Goal: Task Accomplishment & Management: Manage account settings

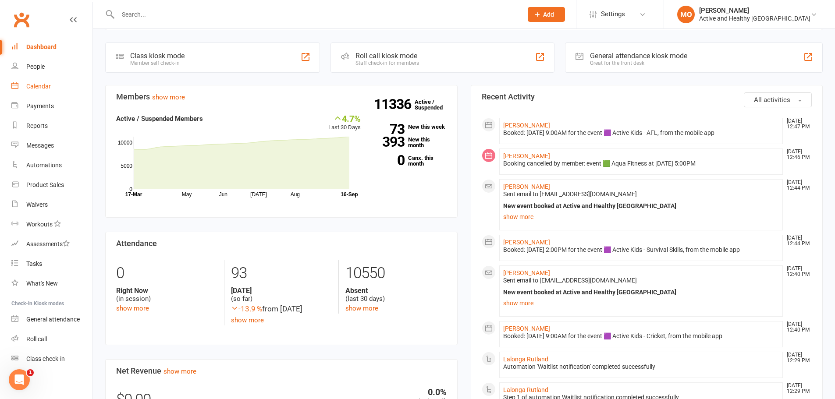
click at [40, 77] on link "Calendar" at bounding box center [51, 87] width 81 height 20
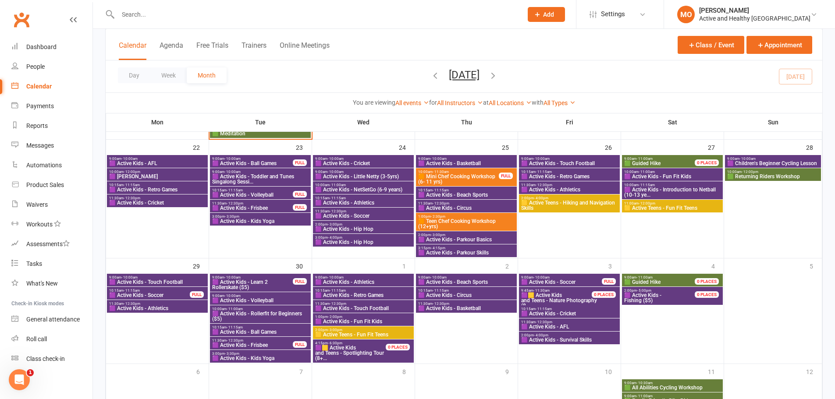
scroll to position [442, 0]
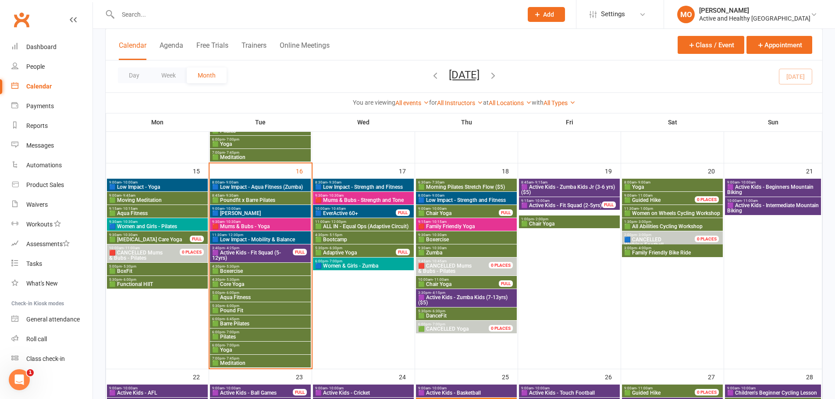
click at [241, 285] on span "🟩 Core Yoga" at bounding box center [260, 284] width 97 height 5
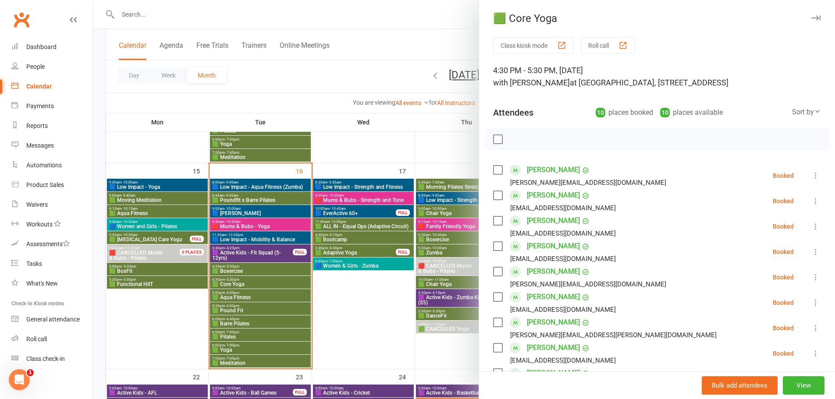
click at [495, 139] on label at bounding box center [497, 139] width 9 height 9
click at [550, 141] on icon "button" at bounding box center [554, 140] width 10 height 10
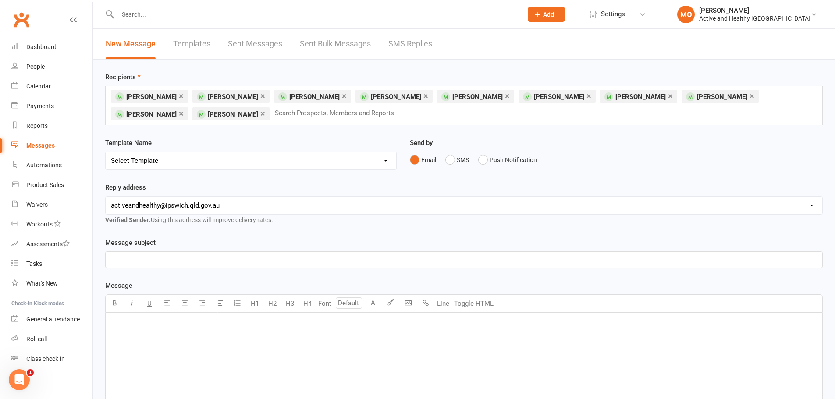
click at [384, 160] on select "Select Template [Email] Class Cancellation | Instructor Unavailability [Email] …" at bounding box center [251, 161] width 291 height 18
select select "0"
click at [106, 152] on select "Select Template [Email] Class Cancellation | Instructor Unavailability [Email] …" at bounding box center [251, 161] width 291 height 18
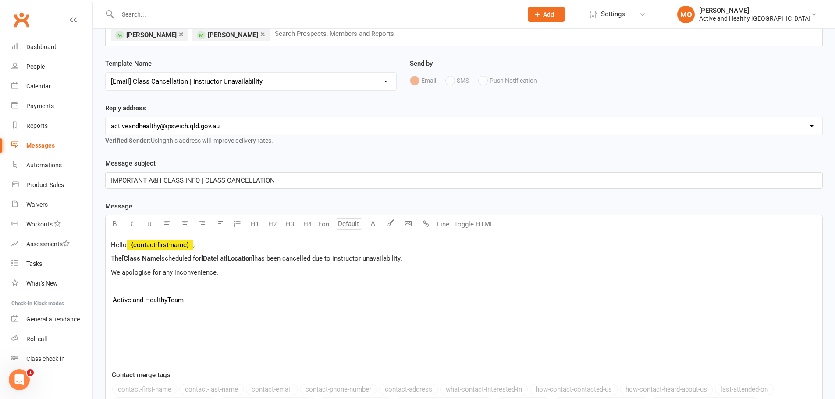
scroll to position [88, 0]
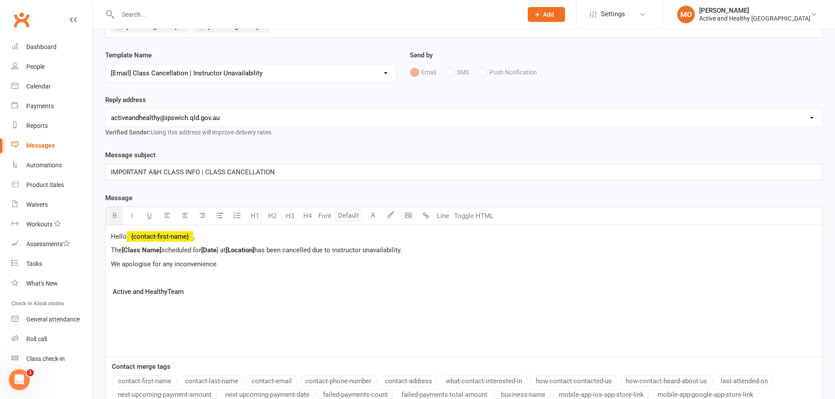
click at [161, 249] on span "[Class Name]" at bounding box center [141, 250] width 39 height 8
click at [214, 248] on span "] at" at bounding box center [215, 250] width 9 height 8
click at [253, 251] on span "[Location]" at bounding box center [239, 250] width 28 height 8
drag, startPoint x: 344, startPoint y: 249, endPoint x: 228, endPoint y: 248, distance: 116.2
click at [228, 248] on p "The Core Yoga scheduled for 16/9/25 at the Redbank Plains Community Centre has …" at bounding box center [464, 250] width 706 height 11
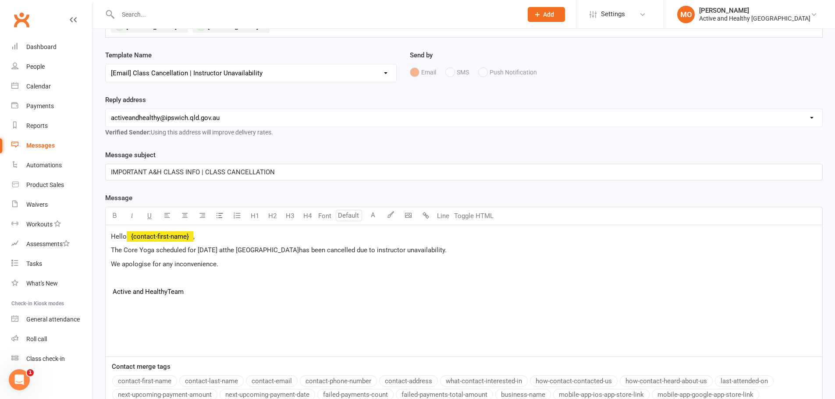
click at [385, 265] on p "We apologise for any inconvenience." at bounding box center [464, 264] width 706 height 11
click at [520, 249] on p "The Core Yoga scheduled for 16/9/25 at the Redbank Plains Community Centre has …" at bounding box center [464, 250] width 706 height 11
click at [255, 302] on p at bounding box center [464, 305] width 706 height 11
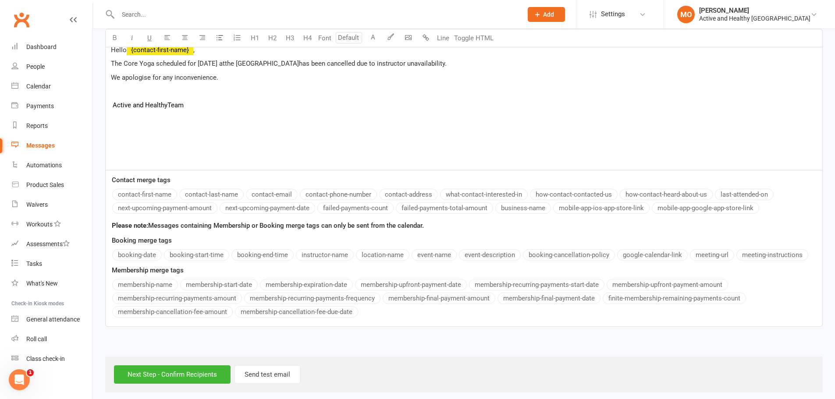
scroll to position [281, 0]
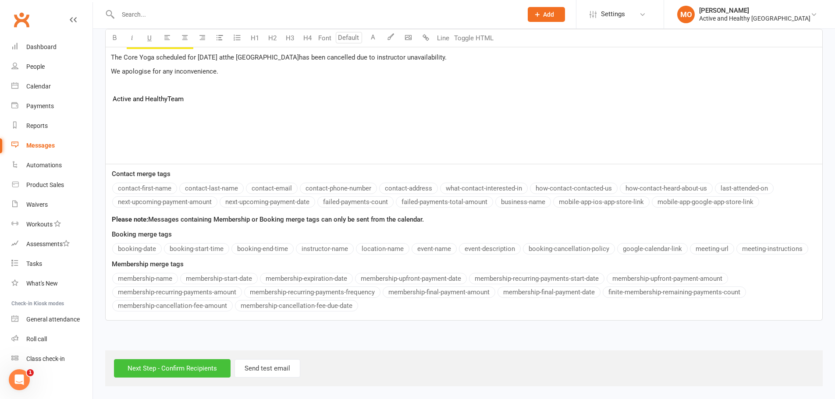
click at [207, 367] on input "Next Step - Confirm Recipients" at bounding box center [172, 369] width 117 height 18
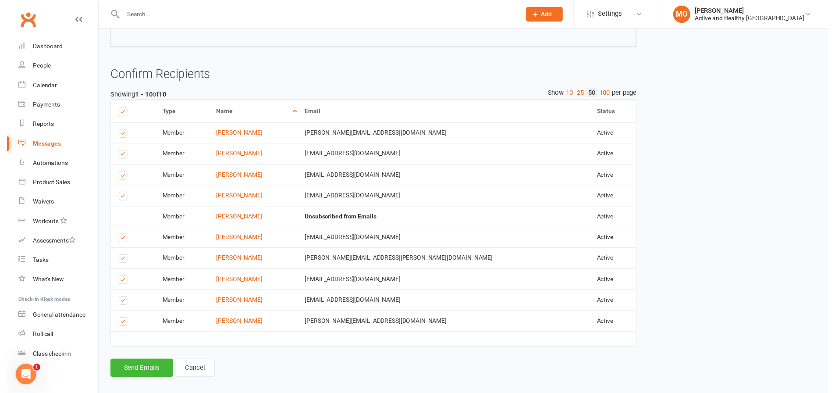
scroll to position [211, 0]
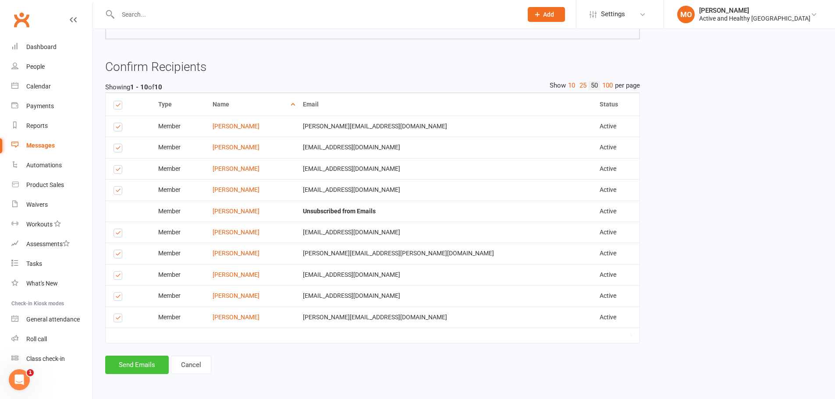
click at [138, 367] on button "Send Emails" at bounding box center [137, 365] width 64 height 18
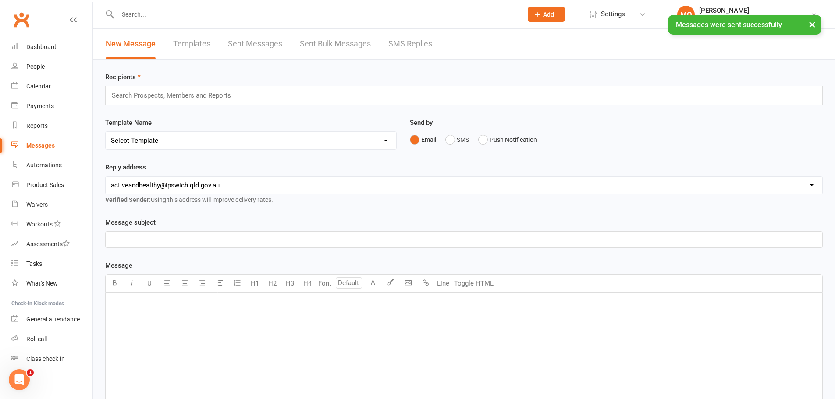
click at [342, 139] on select "Select Template [Email] Class Cancellation | Instructor Unavailability [Email] …" at bounding box center [251, 141] width 291 height 18
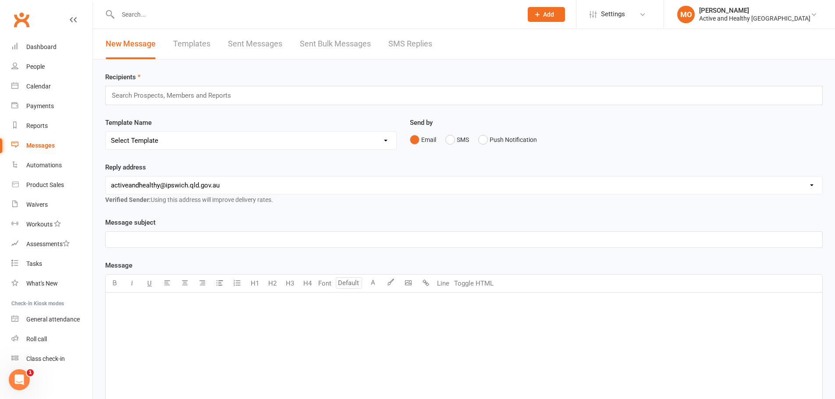
select select "2"
click at [106, 132] on select "Select Template [Email] Class Cancellation | Instructor Unavailability [Email] …" at bounding box center [251, 141] width 291 height 18
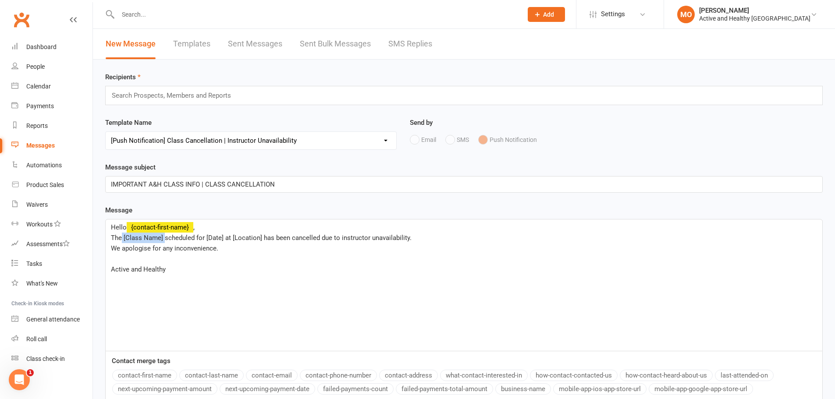
drag, startPoint x: 164, startPoint y: 239, endPoint x: 122, endPoint y: 236, distance: 41.3
click at [122, 236] on span "The [Class Name] scheduled for [Date] at [Location] has been cancelled due to i…" at bounding box center [261, 238] width 301 height 8
click at [213, 239] on span "The Core Yoga scheduled for [Date] at [Location] has been cancelled due to inst…" at bounding box center [257, 238] width 292 height 8
click at [257, 239] on span "The Core Yoga scheduled for 16/9/25 at [Location] has been cancelled due to ins…" at bounding box center [258, 238] width 295 height 8
click at [204, 313] on div "Hello ﻿ {contact-first-name} , The Core Yoga scheduled for 16/9/25 at Redbank P…" at bounding box center [464, 286] width 717 height 132
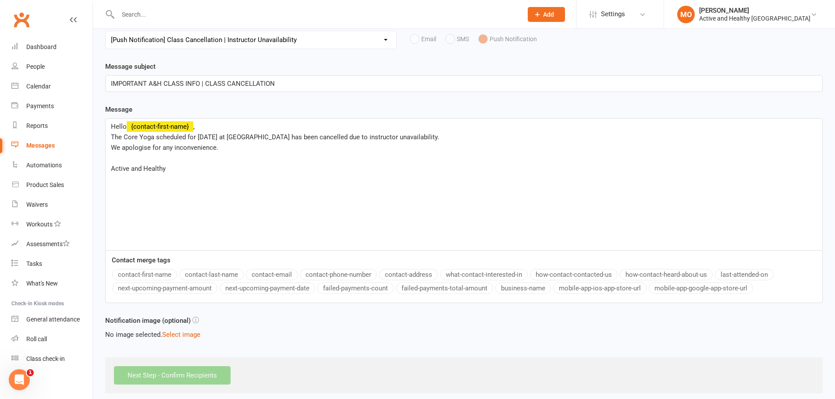
scroll to position [108, 0]
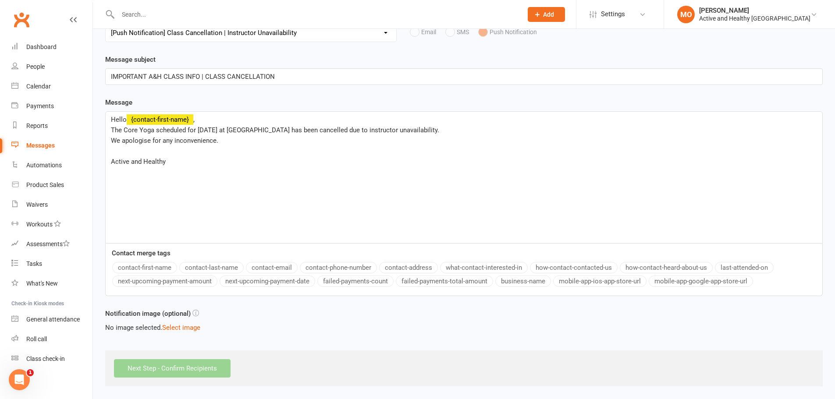
click at [280, 148] on p "﻿" at bounding box center [464, 151] width 706 height 11
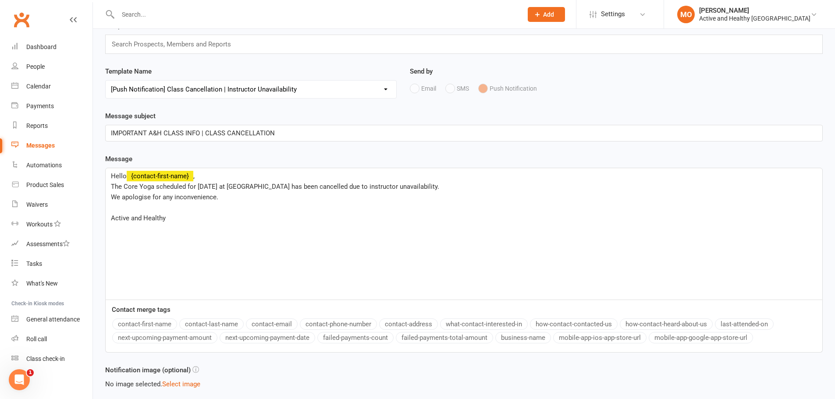
scroll to position [0, 0]
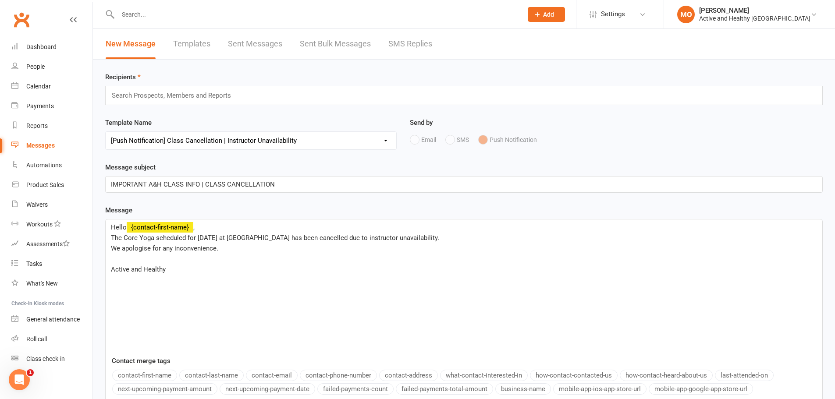
click at [323, 182] on p "IMPORTANT A&H CLASS INFO | CLASS CANCELLATION" at bounding box center [464, 184] width 706 height 11
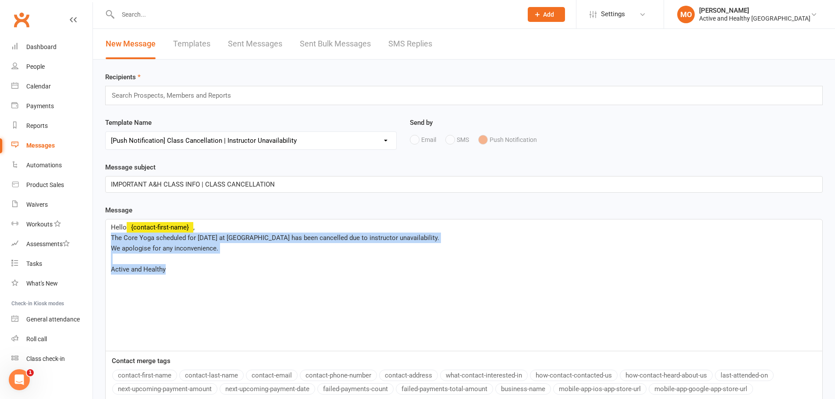
drag, startPoint x: 182, startPoint y: 279, endPoint x: 103, endPoint y: 235, distance: 90.4
click at [103, 235] on div "Message subject IMPORTANT A&H CLASS INFO | CLASS CANCELLATION Message Hello ﻿ {…" at bounding box center [464, 289] width 731 height 254
copy div "The Core Yoga scheduled for 16/9/25 at Redbank Plains Community Centre has been…"
click at [325, 272] on p "Active and Healthy" at bounding box center [464, 269] width 706 height 11
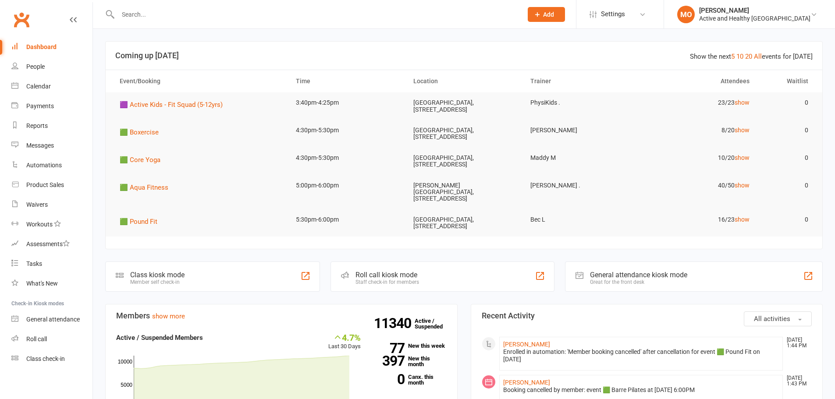
click at [39, 86] on div "Calendar" at bounding box center [38, 86] width 25 height 7
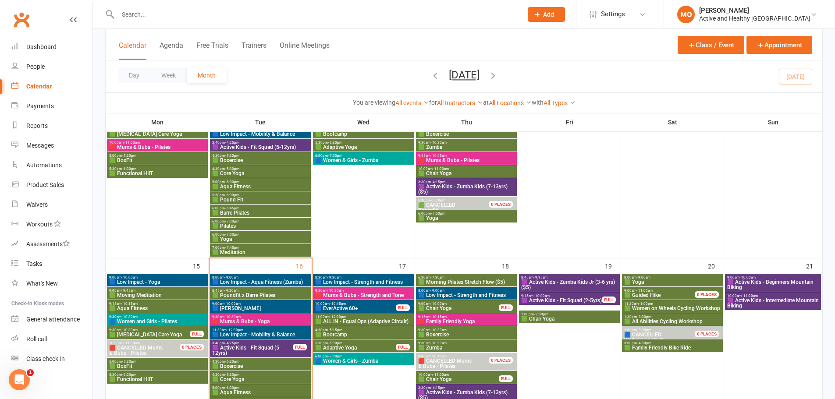
scroll to position [395, 0]
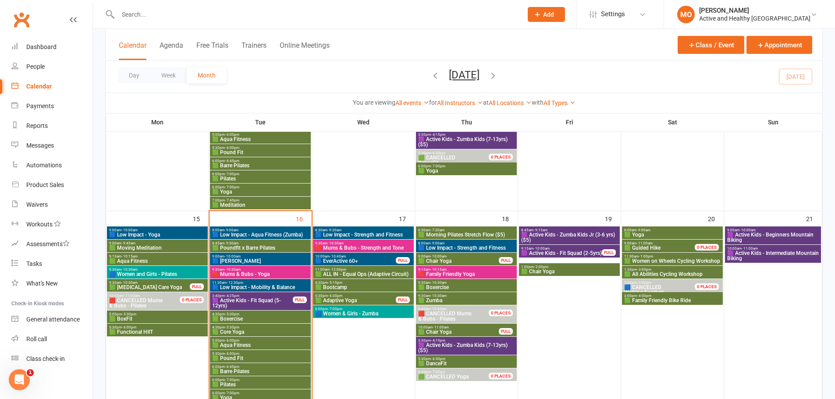
click at [263, 332] on span "🟩 Core Yoga" at bounding box center [260, 332] width 97 height 5
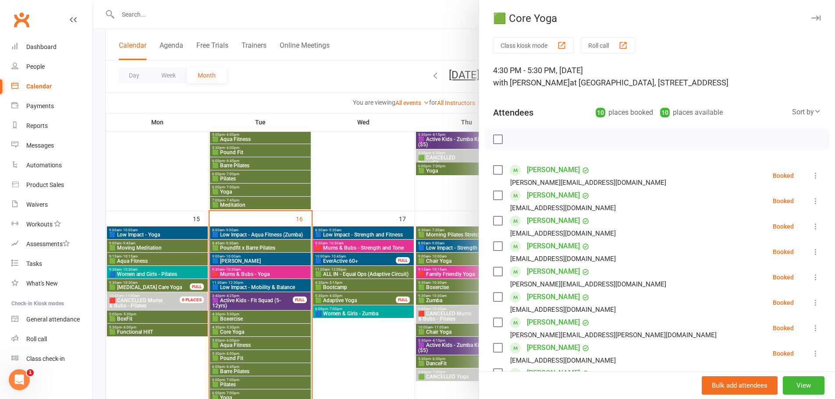
click at [444, 155] on div at bounding box center [464, 199] width 742 height 399
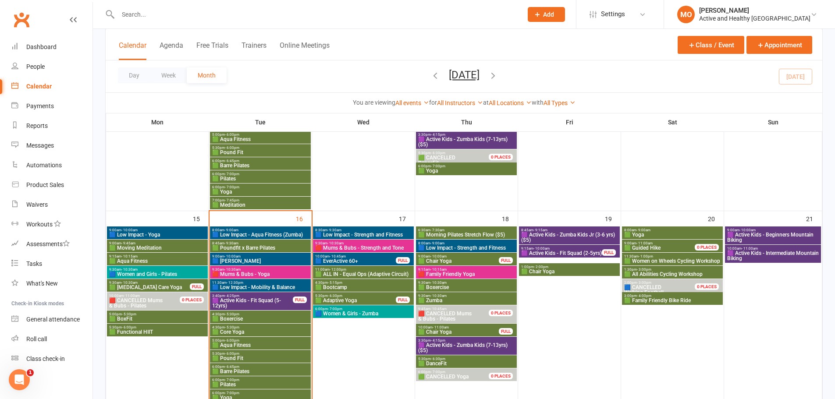
click at [466, 317] on span "🟥 CANCELLED Mums & Bubs - Pilates" at bounding box center [459, 316] width 82 height 11
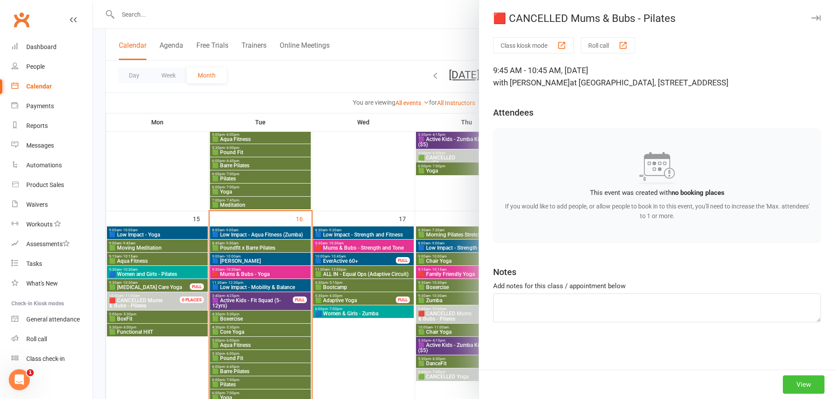
click at [801, 380] on button "View" at bounding box center [804, 385] width 42 height 18
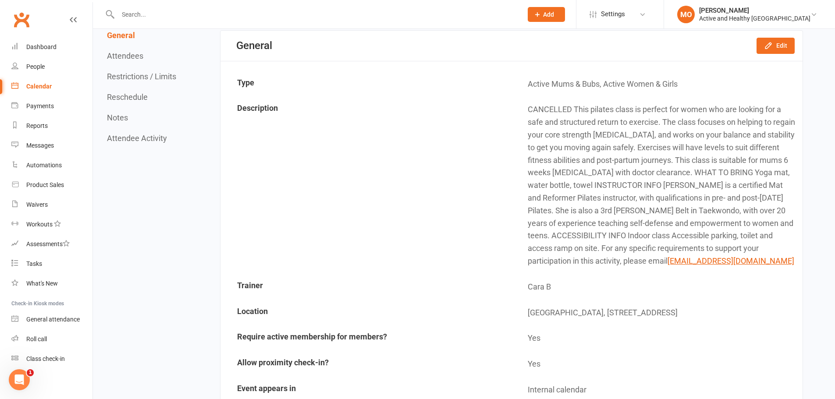
scroll to position [44, 0]
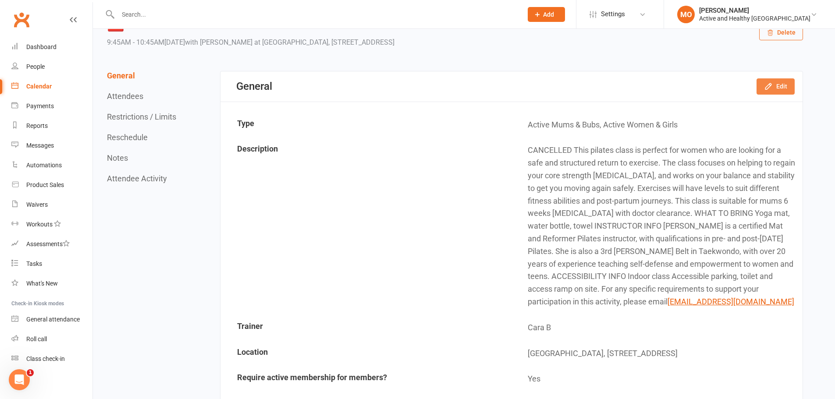
click at [790, 82] on button "Edit" at bounding box center [776, 86] width 38 height 16
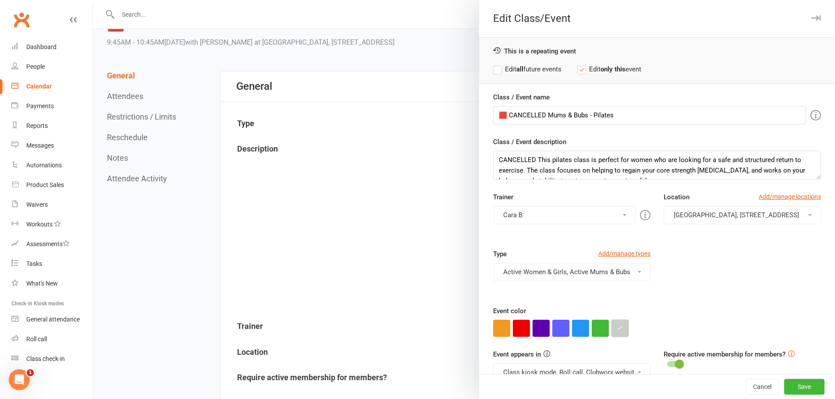
click at [619, 327] on icon "button" at bounding box center [620, 328] width 6 height 6
drag, startPoint x: 638, startPoint y: 308, endPoint x: 573, endPoint y: 312, distance: 65.4
click at [756, 290] on div "Type Add/manage types Active Women & Girls, Active Mums & Bubs Active Ipswich A…" at bounding box center [657, 277] width 341 height 57
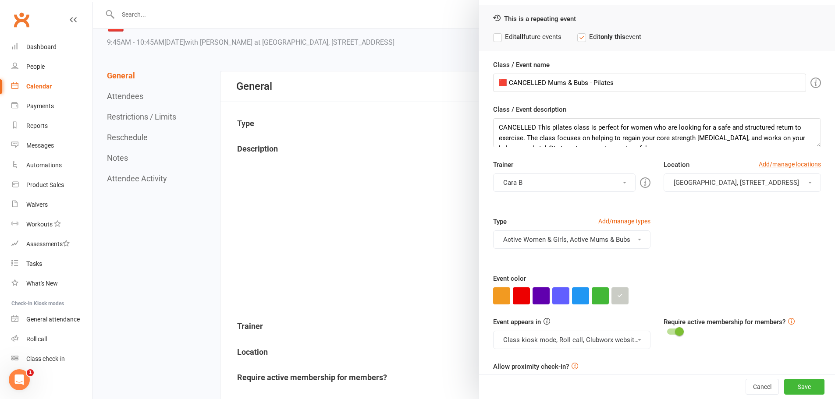
scroll to position [0, 0]
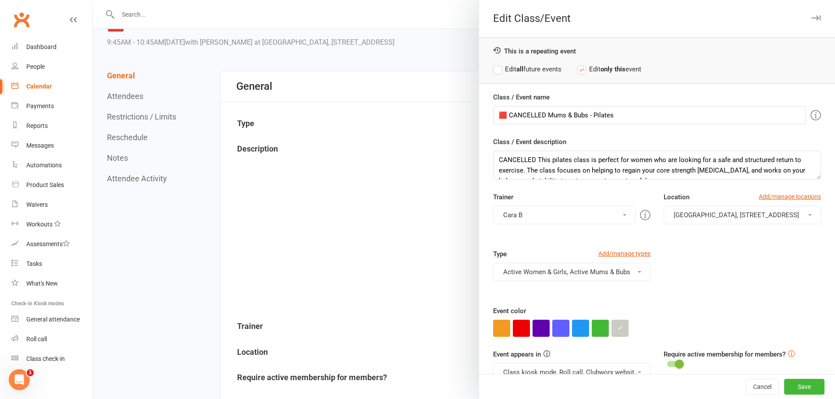
click at [389, 167] on div at bounding box center [464, 199] width 742 height 399
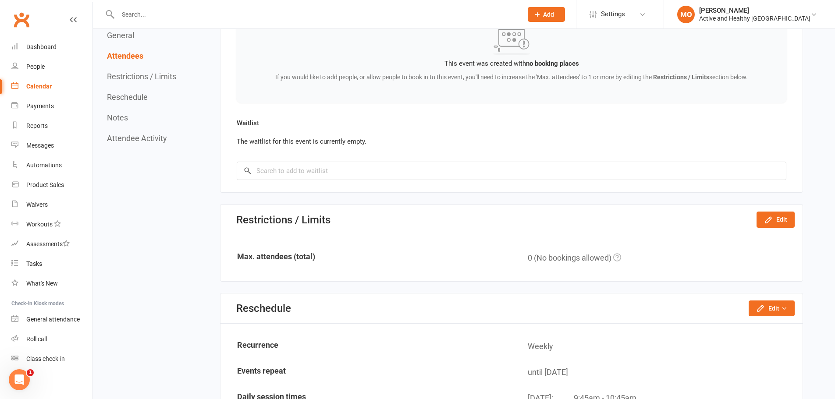
scroll to position [658, 0]
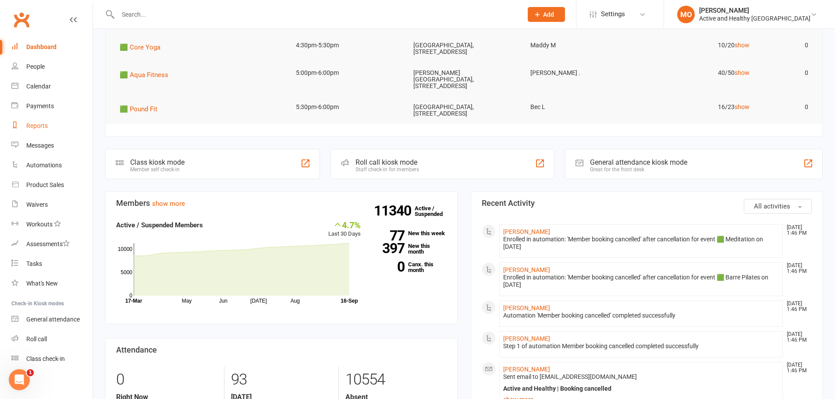
scroll to position [44, 0]
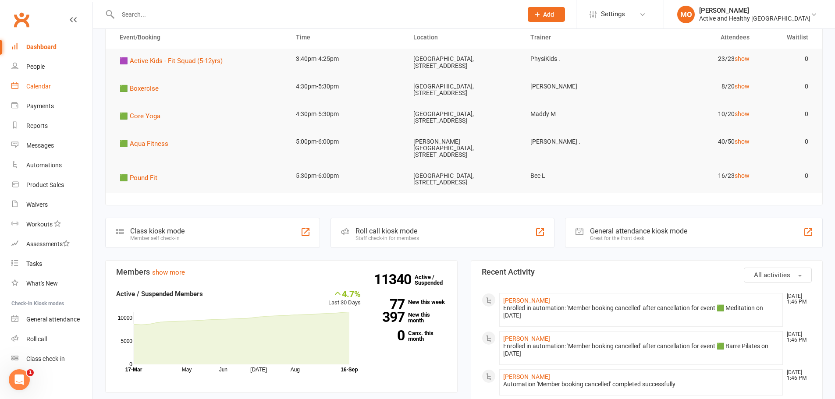
click at [41, 87] on div "Calendar" at bounding box center [38, 86] width 25 height 7
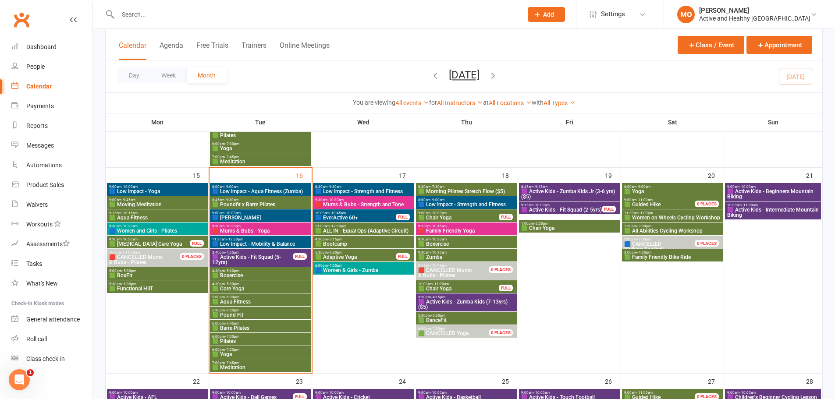
scroll to position [438, 0]
click at [273, 288] on span "🟩 Core Yoga" at bounding box center [260, 288] width 97 height 5
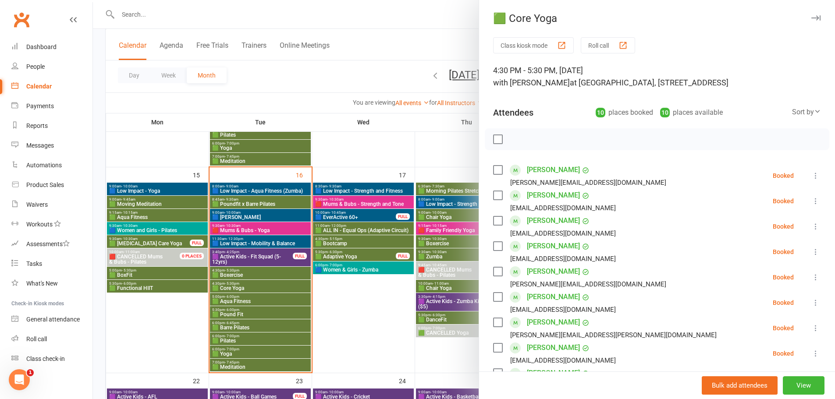
click at [498, 143] on label at bounding box center [497, 139] width 9 height 9
click at [553, 140] on icon "button" at bounding box center [554, 140] width 10 height 10
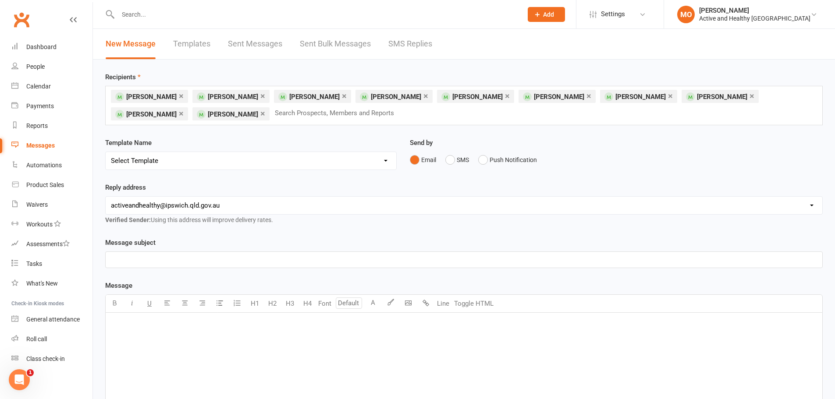
click at [336, 164] on select "Select Template [Email] Class Cancellation | Instructor Unavailability [Email] …" at bounding box center [251, 161] width 291 height 18
select select "2"
click at [106, 152] on select "Select Template [Email] Class Cancellation | Instructor Unavailability [Email] …" at bounding box center [251, 161] width 291 height 18
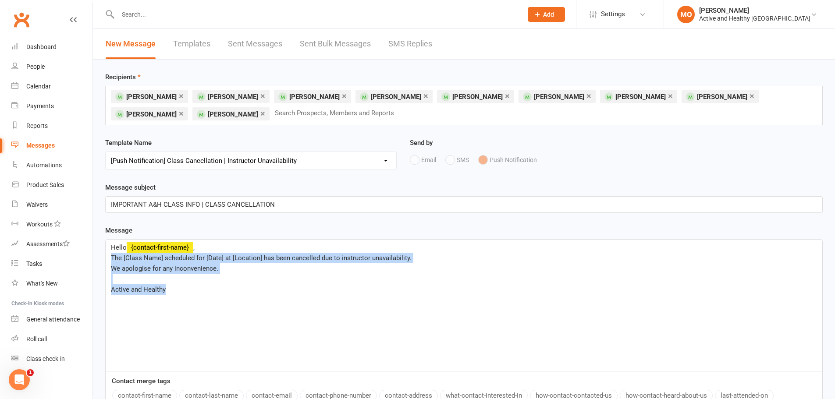
drag, startPoint x: 204, startPoint y: 295, endPoint x: 109, endPoint y: 260, distance: 101.7
click at [109, 260] on div "Hello ﻿ {contact-first-name} , The [Class Name] scheduled for [Date] at [Locati…" at bounding box center [464, 306] width 717 height 132
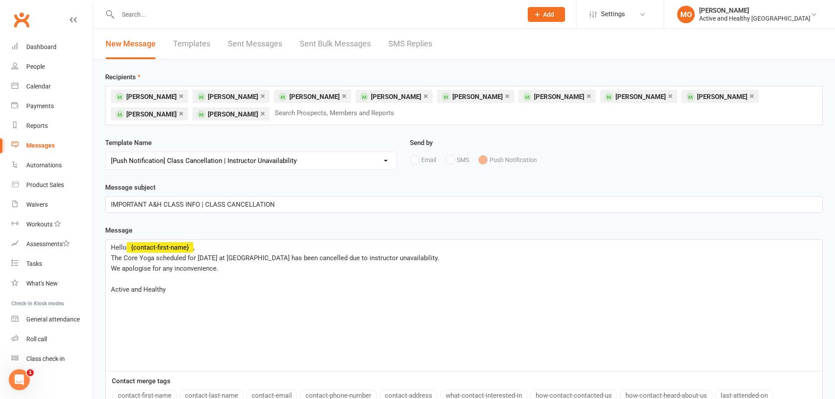
click at [361, 297] on div "Hello ﻿ {contact-first-name} , The Core Yoga scheduled for 16/9/25 at Redbank P…" at bounding box center [464, 306] width 717 height 132
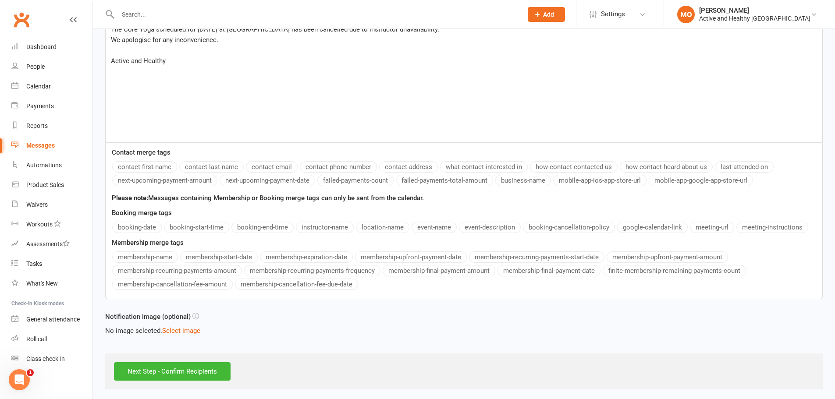
scroll to position [232, 0]
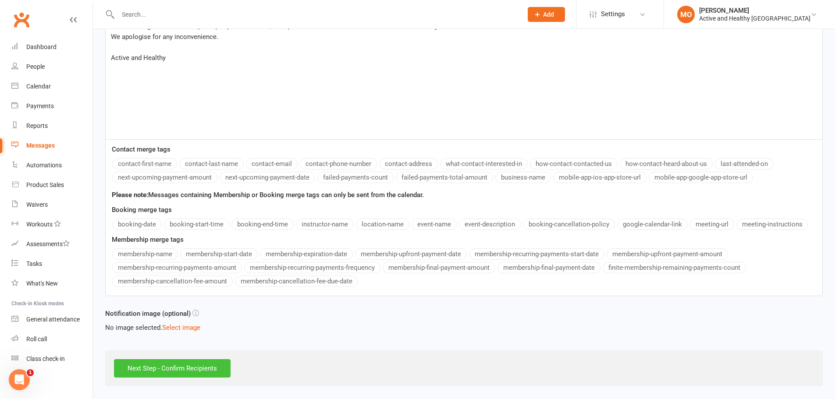
click at [207, 363] on input "Next Step - Confirm Recipients" at bounding box center [172, 369] width 117 height 18
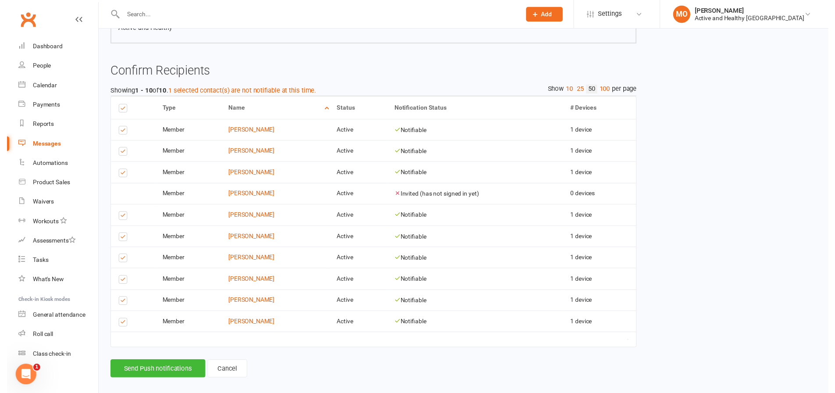
scroll to position [202, 0]
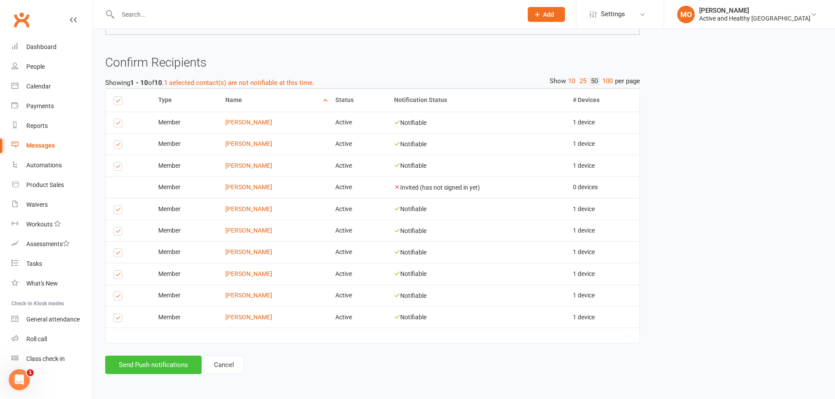
click at [171, 361] on button "Send Push notifications" at bounding box center [153, 365] width 96 height 18
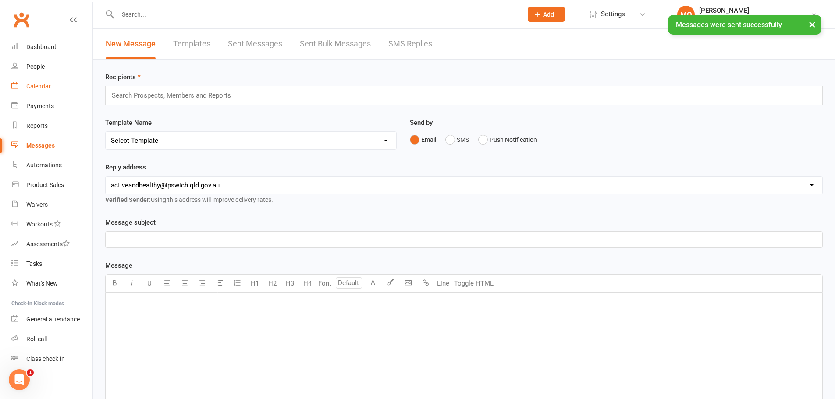
click at [35, 86] on div "Calendar" at bounding box center [38, 86] width 25 height 7
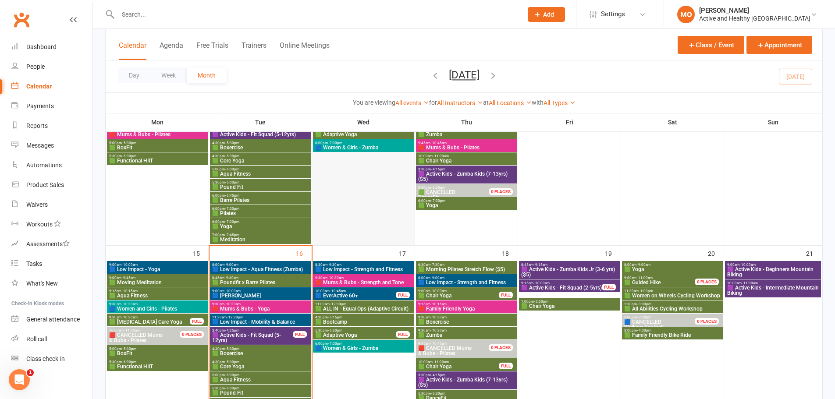
scroll to position [438, 0]
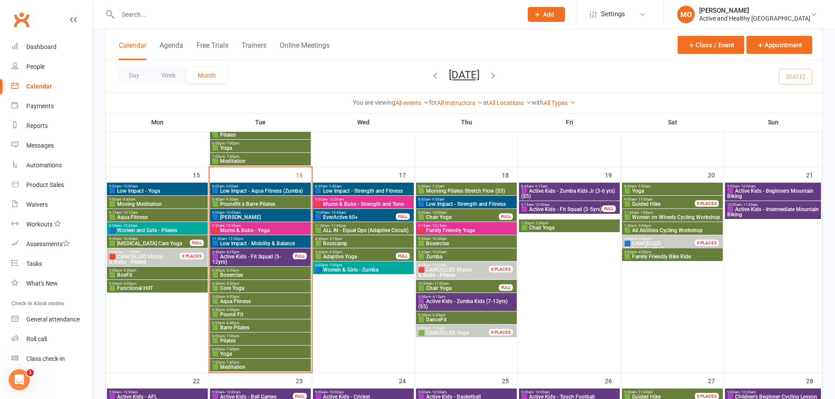
click at [277, 285] on span "4:30pm - 5:30pm" at bounding box center [260, 284] width 97 height 4
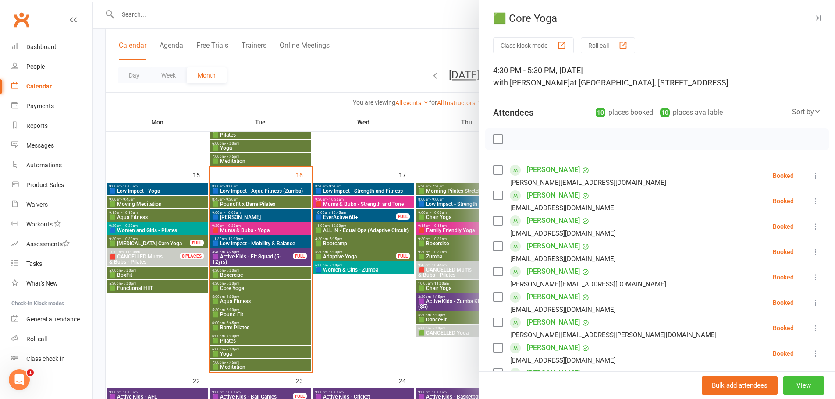
click at [793, 384] on button "View" at bounding box center [804, 386] width 42 height 18
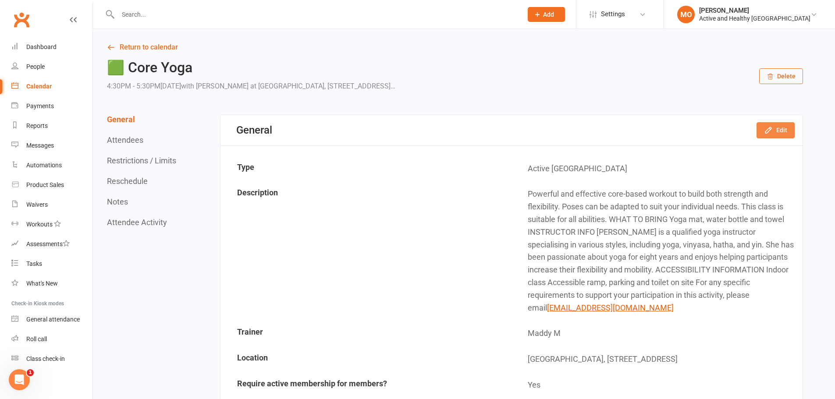
click at [770, 132] on icon "button" at bounding box center [768, 130] width 9 height 9
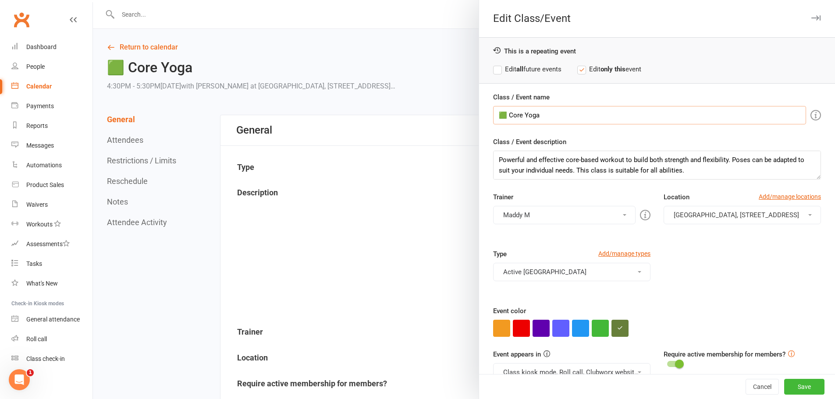
click at [508, 115] on input "🟩 Core Yoga" at bounding box center [649, 115] width 313 height 18
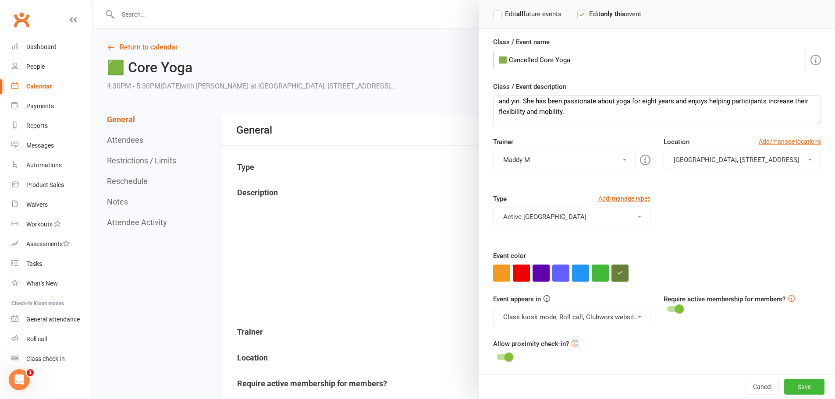
scroll to position [57, 0]
type input "🟩 Cancelled Core Yoga"
click at [619, 271] on icon "button" at bounding box center [620, 272] width 6 height 6
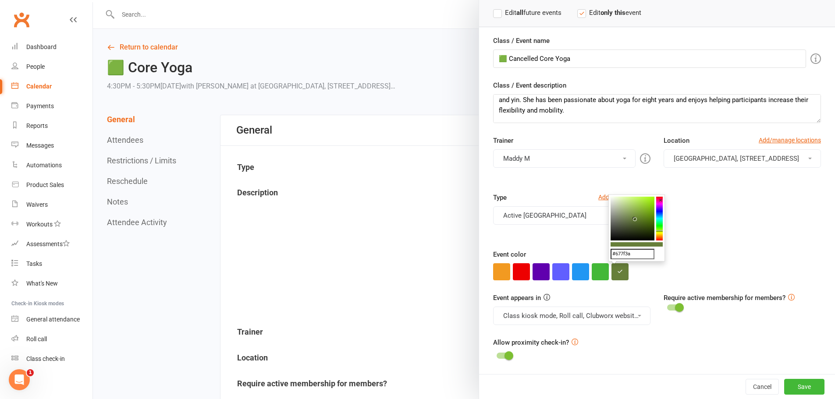
drag, startPoint x: 639, startPoint y: 257, endPoint x: 525, endPoint y: 261, distance: 113.6
paste input "caccc5"
type input "#caccc5"
click at [717, 247] on div "Type Add/manage types Active Ipswich Active Ipswich Active Kids Active Low Impa…" at bounding box center [657, 220] width 341 height 57
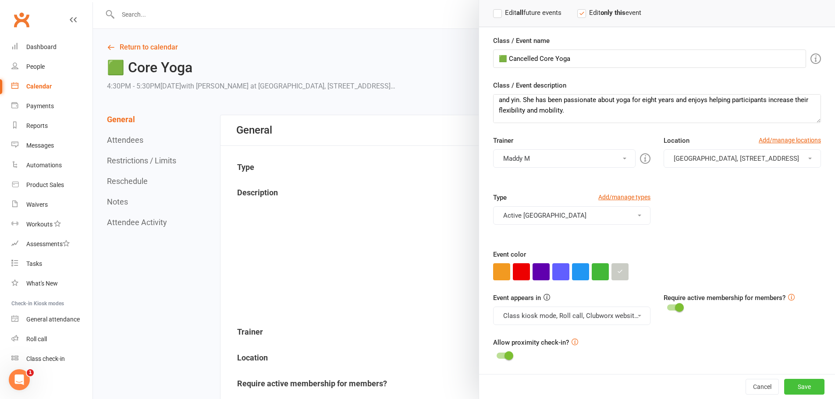
click at [796, 392] on button "Save" at bounding box center [804, 387] width 40 height 16
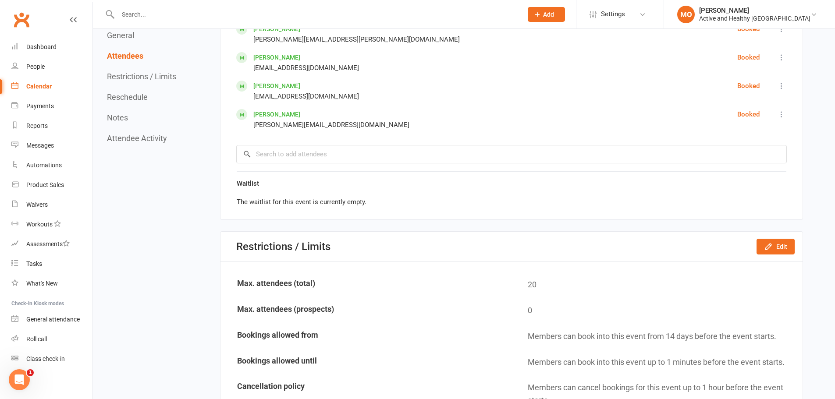
scroll to position [877, 0]
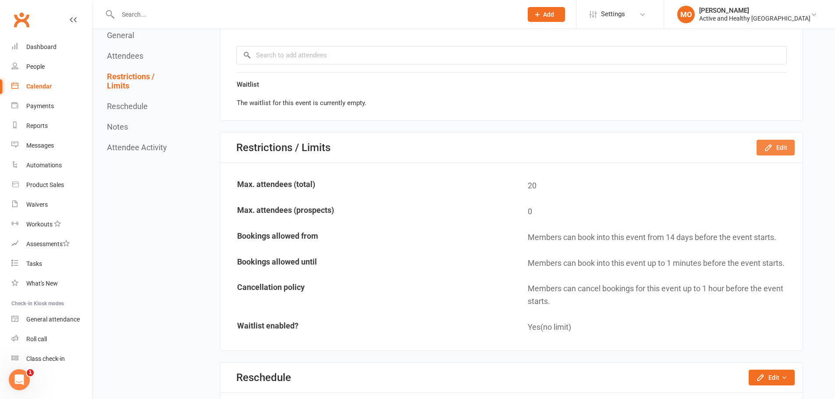
click at [769, 143] on icon "button" at bounding box center [768, 147] width 9 height 9
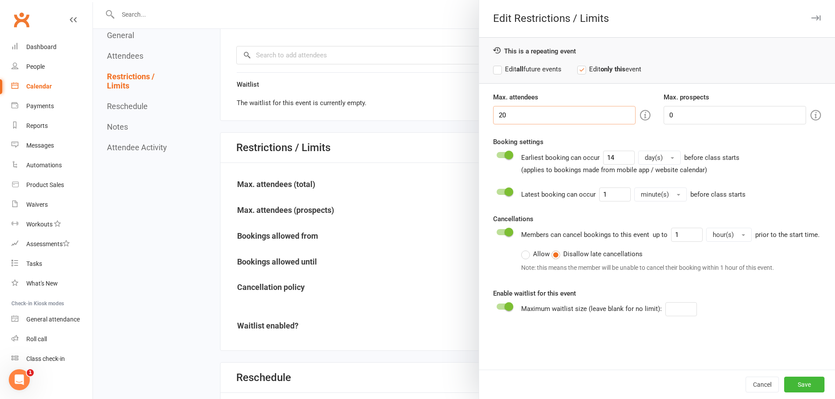
drag, startPoint x: 507, startPoint y: 112, endPoint x: 479, endPoint y: 113, distance: 27.6
click at [487, 113] on div "Max. attendees 20" at bounding box center [572, 108] width 171 height 32
type input "0"
click at [795, 384] on button "Save" at bounding box center [804, 385] width 40 height 16
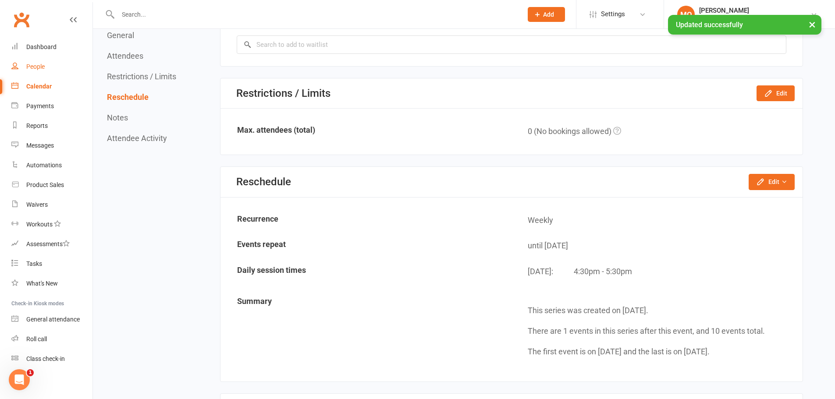
scroll to position [658, 0]
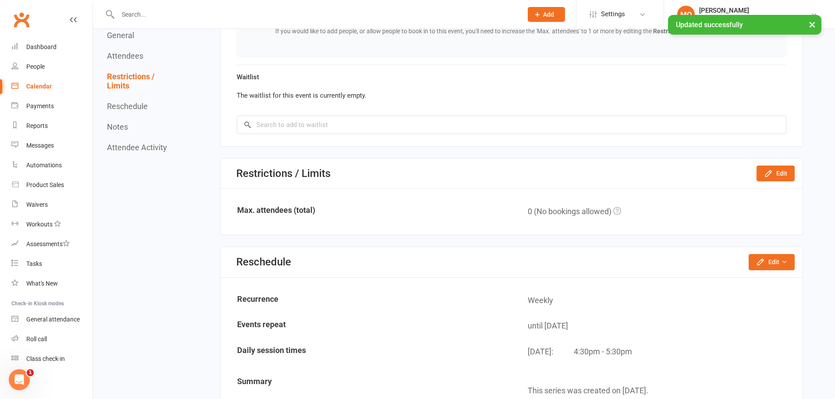
click at [35, 83] on div "Calendar" at bounding box center [38, 86] width 25 height 7
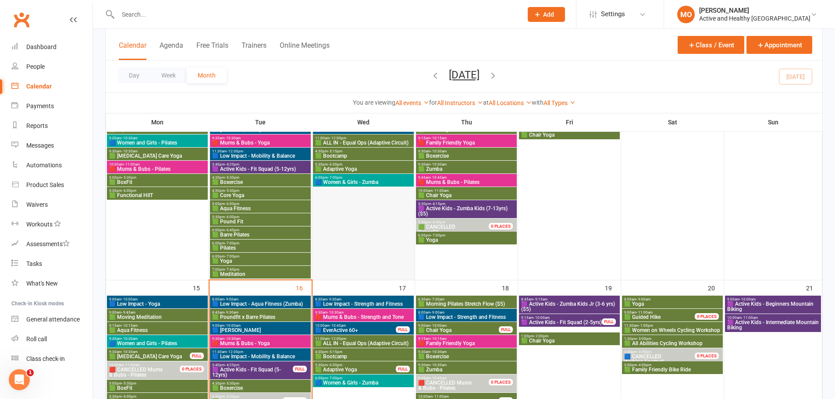
scroll to position [395, 0]
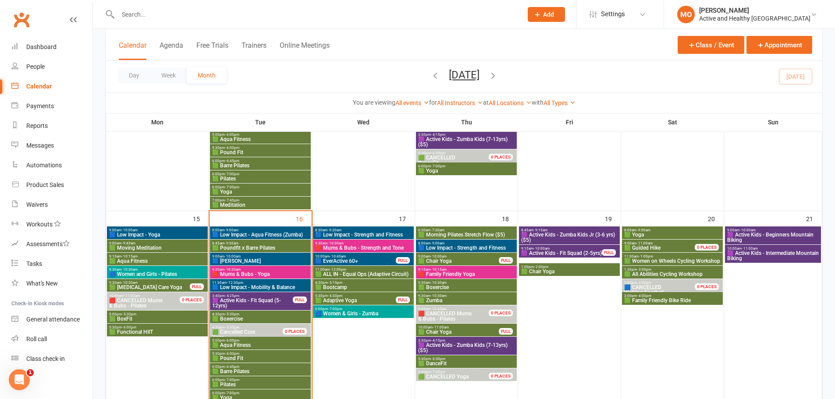
click at [188, 20] on input "text" at bounding box center [315, 14] width 401 height 12
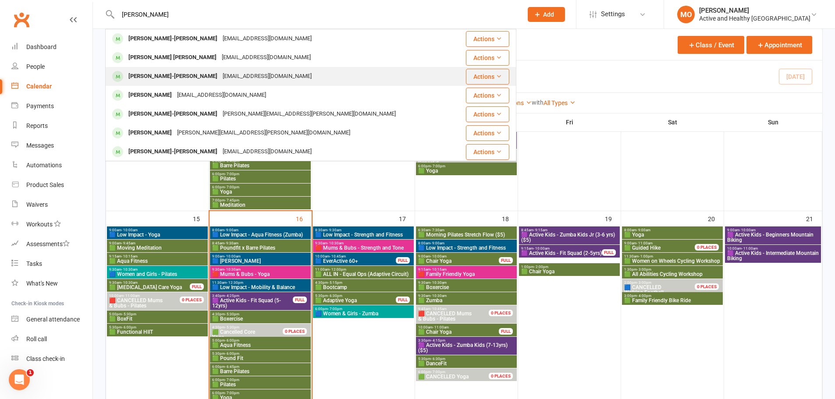
type input "lee anne"
click at [220, 75] on div "leeannehenry@icloud.com" at bounding box center [267, 76] width 94 height 13
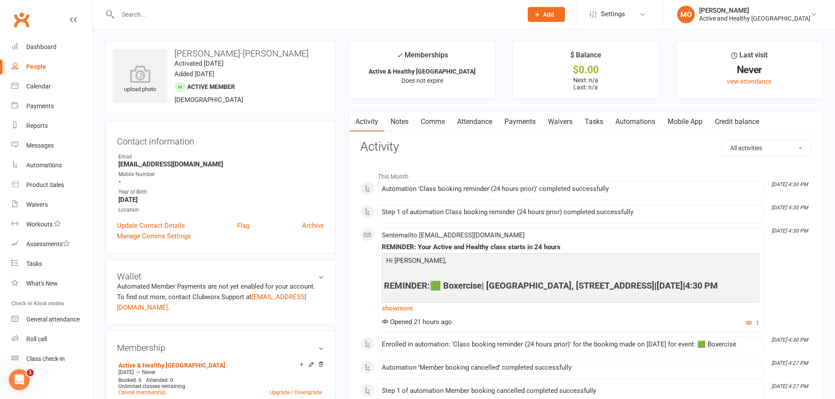
click at [472, 120] on link "Attendance" at bounding box center [474, 122] width 47 height 20
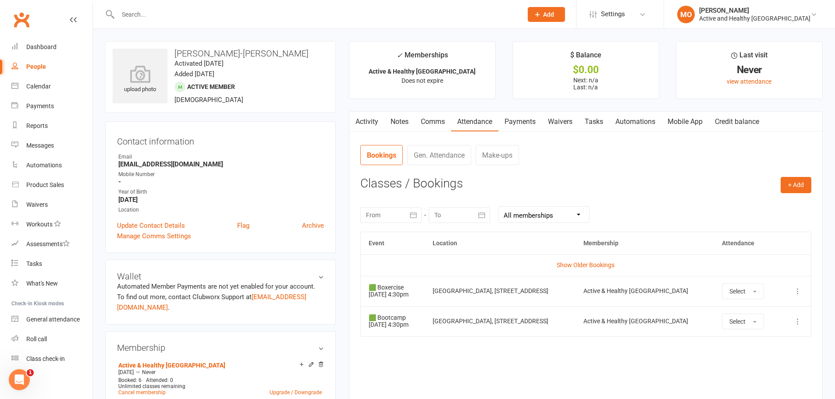
click at [798, 292] on icon at bounding box center [798, 291] width 9 height 9
click at [762, 343] on link "Remove booking" at bounding box center [759, 344] width 87 height 18
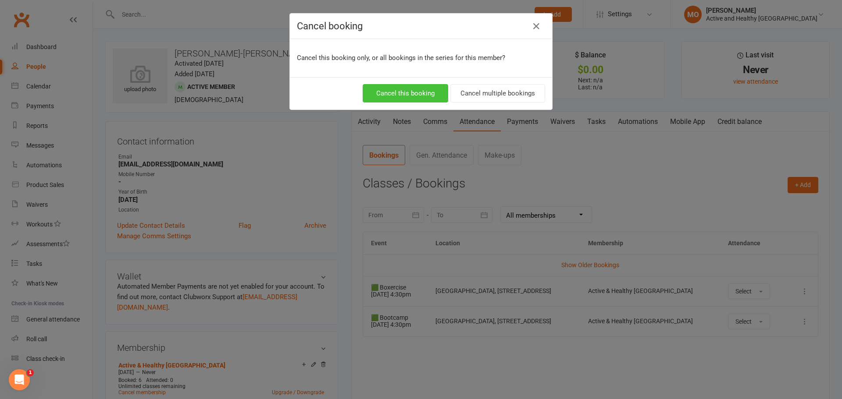
click at [388, 99] on button "Cancel this booking" at bounding box center [405, 93] width 85 height 18
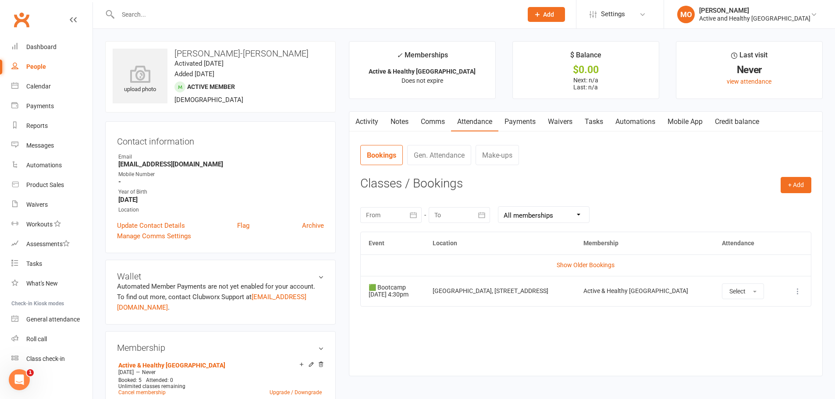
click at [203, 10] on input "text" at bounding box center [315, 14] width 401 height 12
click at [44, 66] on div "People" at bounding box center [36, 66] width 20 height 7
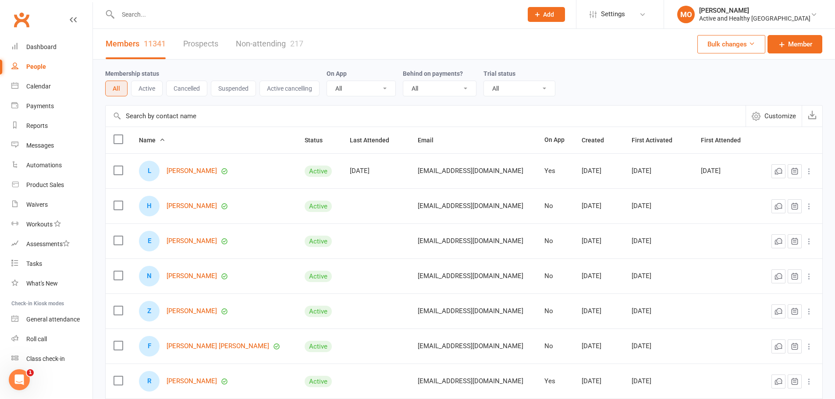
click at [189, 120] on input "text" at bounding box center [426, 116] width 640 height 21
paste input "Reneebond@live.com.au"
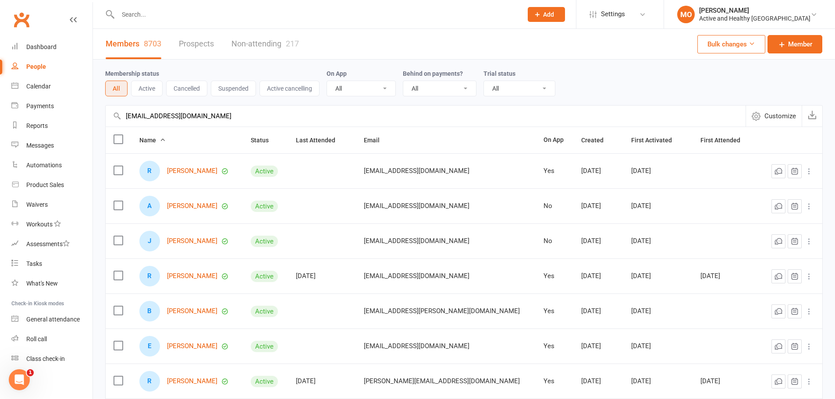
type input "Reneebond@live.com.au"
drag, startPoint x: 142, startPoint y: 117, endPoint x: -15, endPoint y: 122, distance: 157.5
click at [0, 122] on html "Prospect Member Non-attending contact Class / event Appointment Task Membership…" at bounding box center [417, 290] width 835 height 581
paste input "mikayla-fuller@live.com.au"
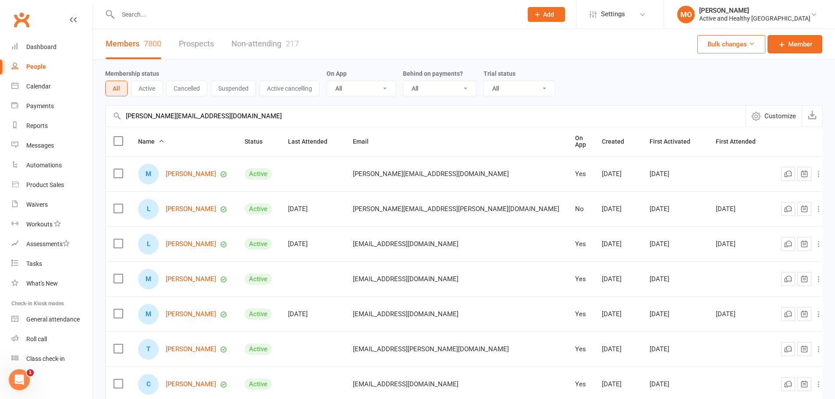
type input "mikayla-fuller@live.com.au"
drag, startPoint x: 234, startPoint y: 112, endPoint x: -89, endPoint y: 124, distance: 323.8
click at [0, 124] on html "Prospect Member Non-attending contact Class / event Appointment Task Membership…" at bounding box center [417, 292] width 835 height 584
paste input "jasgaulton-15@outlook.com"
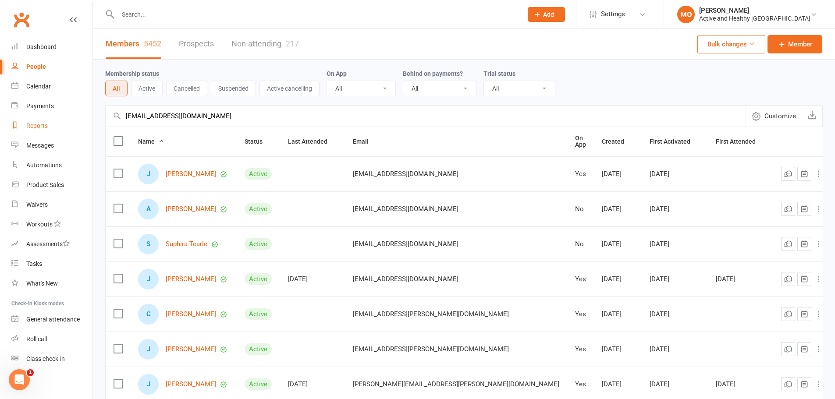
drag, startPoint x: 214, startPoint y: 119, endPoint x: 63, endPoint y: 126, distance: 150.5
click at [64, 126] on ui-view "Prospect Member Non-attending contact Class / event Appointment Task Membership…" at bounding box center [417, 287] width 835 height 570
paste input "imisskitkats@gmail"
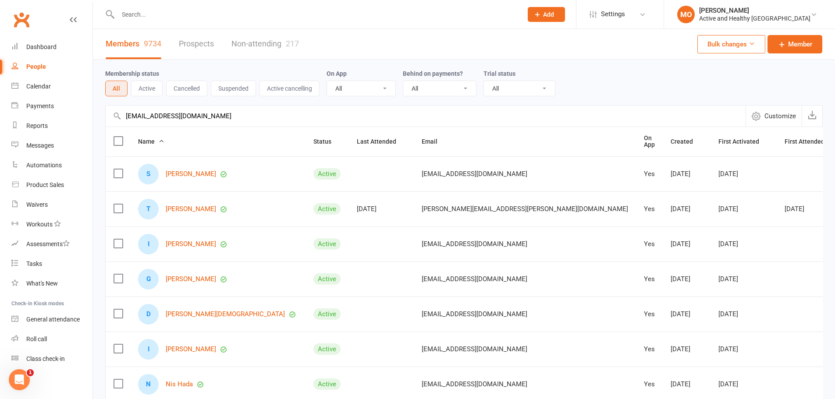
type input "imisskitkats@gmail.com"
click at [174, 4] on div at bounding box center [310, 14] width 411 height 28
click at [159, 24] on div at bounding box center [310, 14] width 411 height 28
click at [110, 15] on icon at bounding box center [110, 14] width 10 height 11
click at [131, 15] on input "text" at bounding box center [315, 14] width 401 height 12
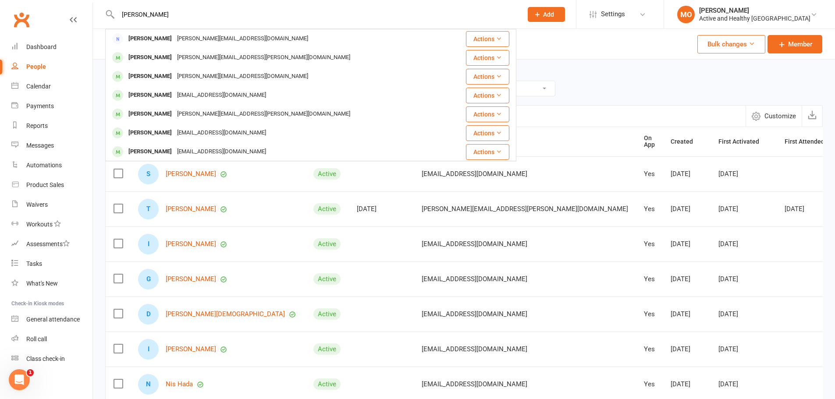
drag, startPoint x: 174, startPoint y: 18, endPoint x: 54, endPoint y: 23, distance: 120.6
click at [128, 19] on input "christine pfitz" at bounding box center [315, 14] width 401 height 12
type input "c"
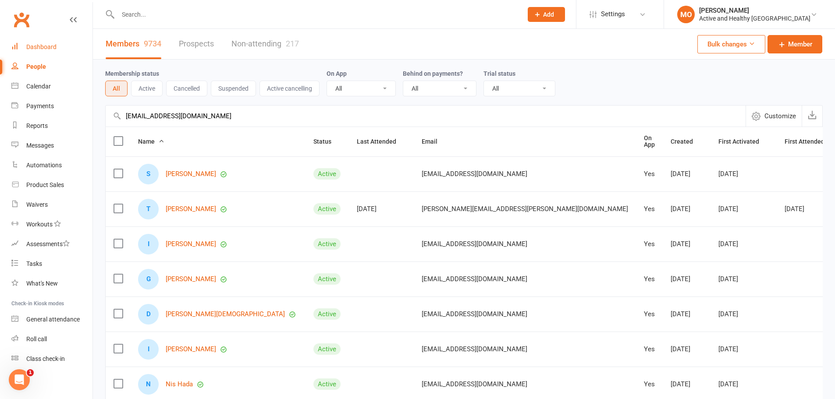
click at [29, 46] on div "Dashboard" at bounding box center [41, 46] width 30 height 7
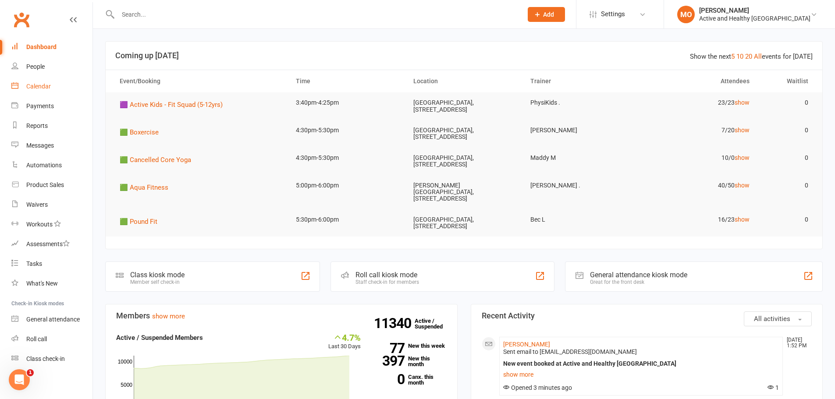
click at [39, 82] on link "Calendar" at bounding box center [51, 87] width 81 height 20
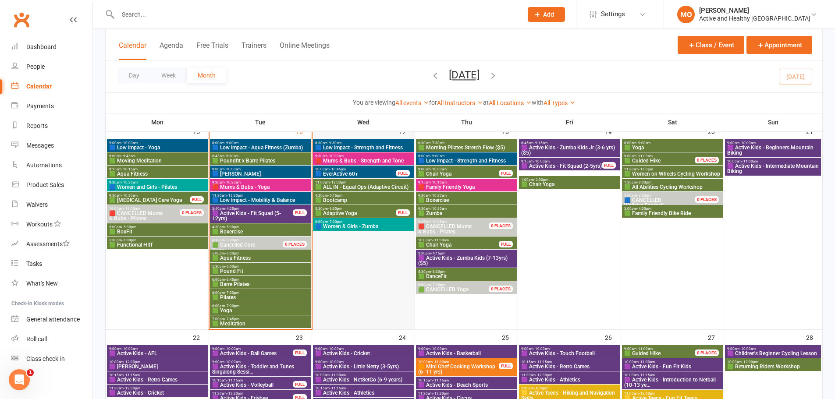
scroll to position [482, 0]
click at [350, 185] on span "🟩 ALL IN - Equal Ops (Adaptive Circuit)" at bounding box center [363, 186] width 97 height 5
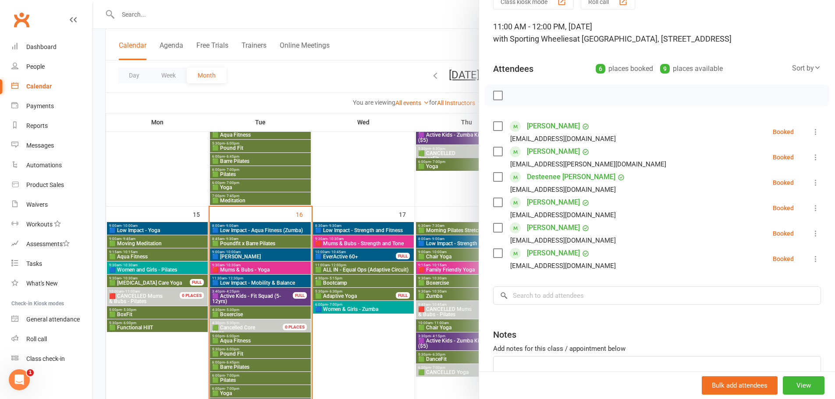
scroll to position [399, 0]
click at [344, 181] on div at bounding box center [464, 199] width 742 height 399
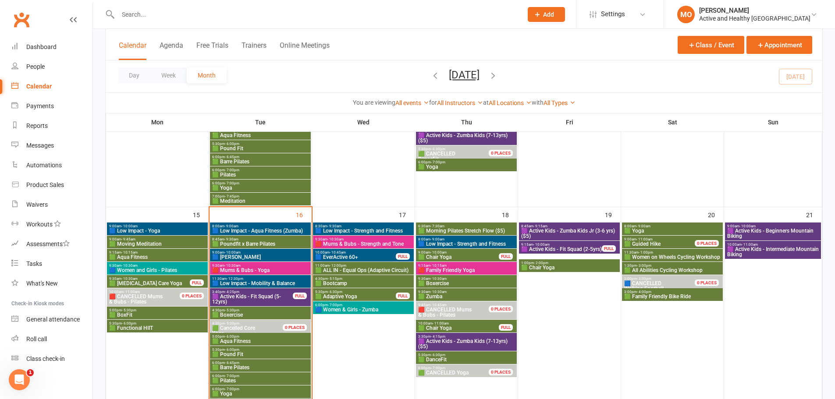
click at [377, 260] on span "🟦 EverActive 60+" at bounding box center [356, 257] width 82 height 5
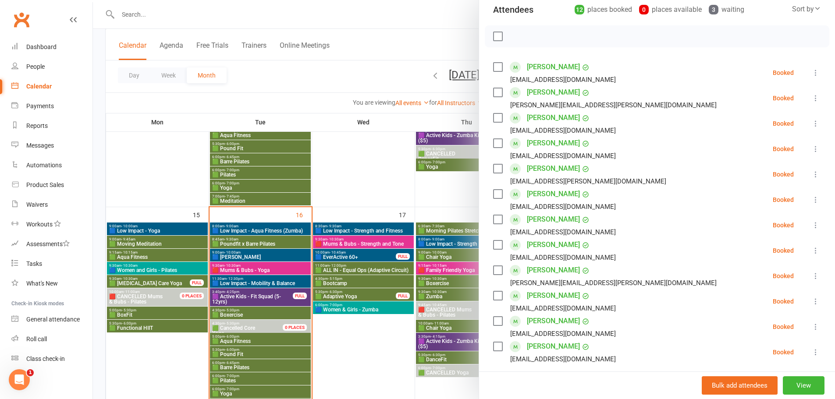
scroll to position [88, 0]
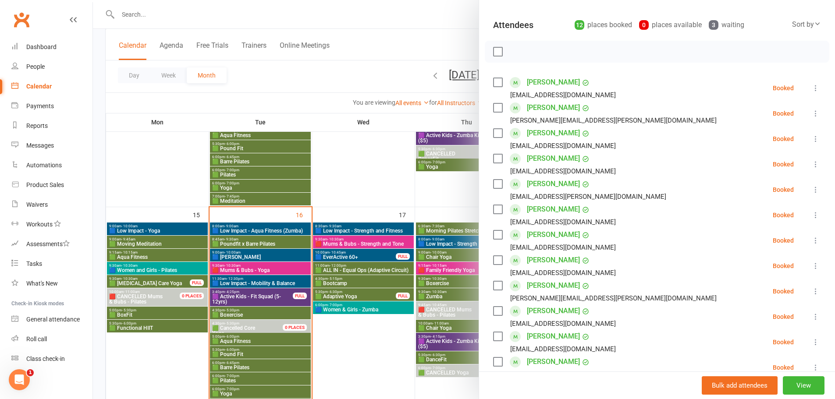
click at [335, 170] on div at bounding box center [464, 199] width 742 height 399
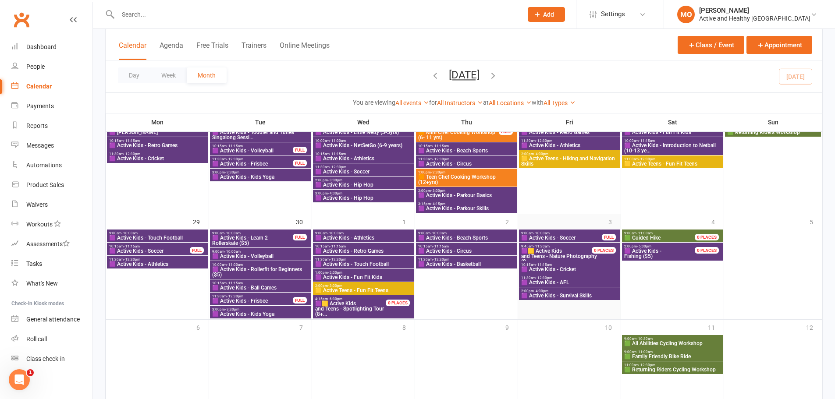
scroll to position [701, 0]
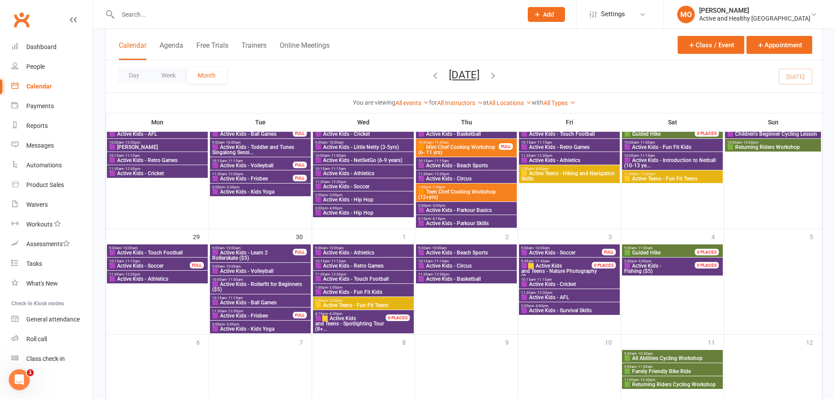
click at [442, 193] on span "🟧 Teen Chef Cooking Workshop (12+yrs)" at bounding box center [466, 194] width 97 height 11
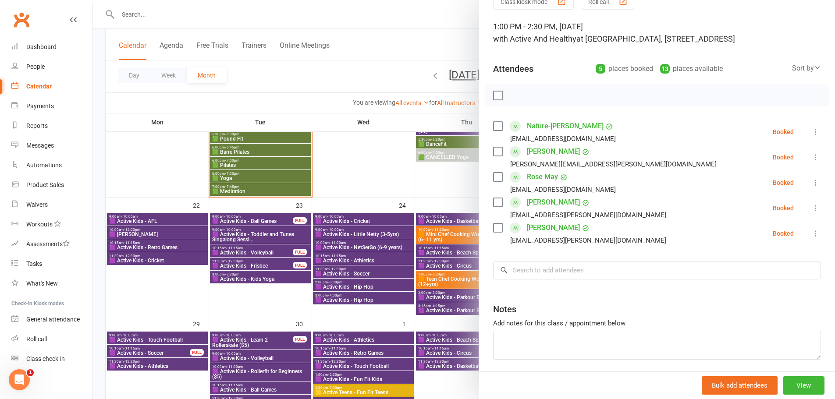
scroll to position [614, 0]
click at [449, 232] on div at bounding box center [464, 199] width 742 height 399
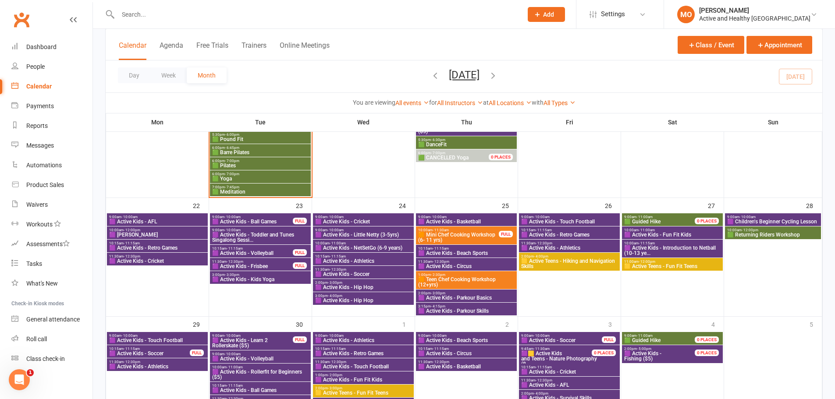
click at [448, 235] on span "🟧 Mini Chef Cooking Workshop (6- 11 yrs)" at bounding box center [459, 237] width 82 height 11
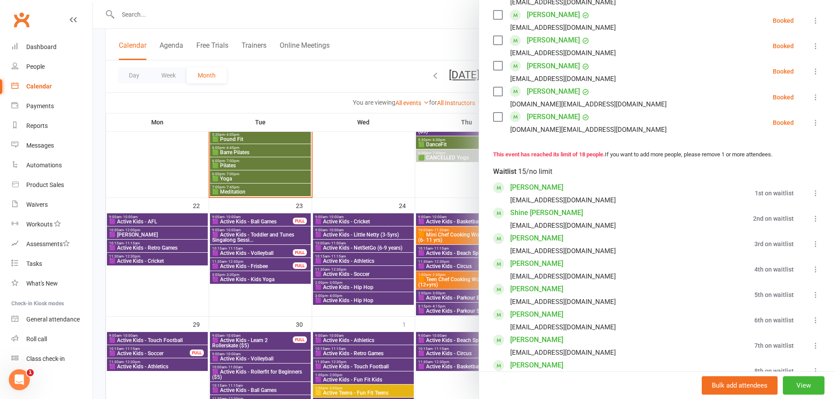
scroll to position [482, 0]
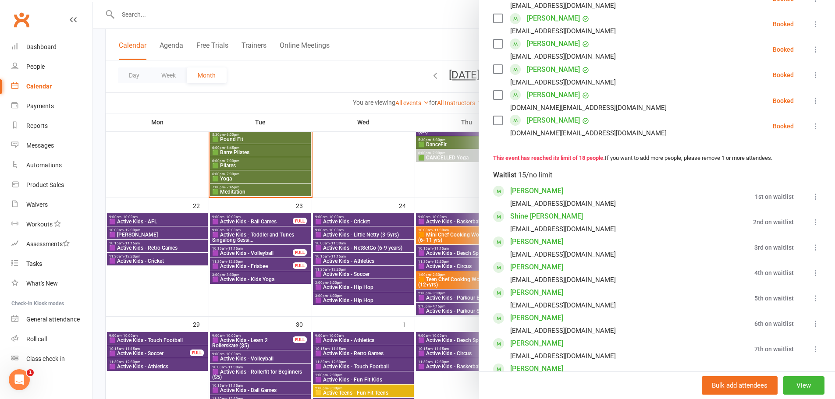
click at [312, 167] on div at bounding box center [464, 199] width 742 height 399
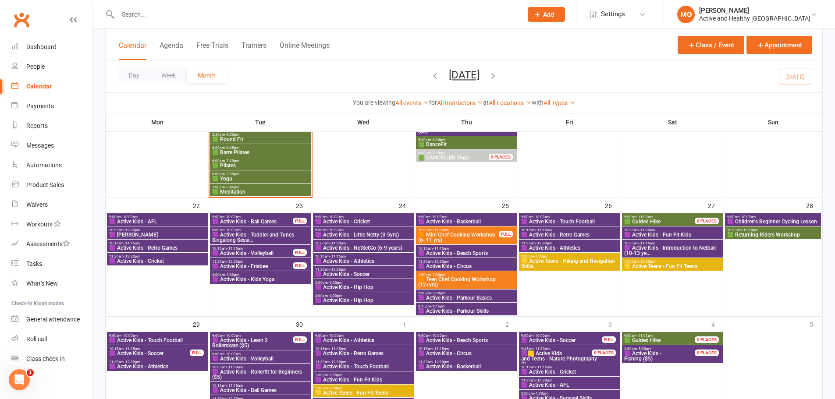
scroll to position [351, 0]
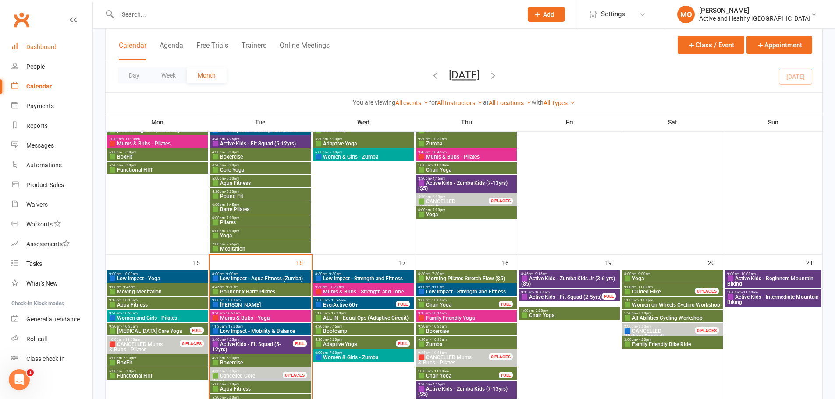
click at [32, 48] on div "Dashboard" at bounding box center [41, 46] width 30 height 7
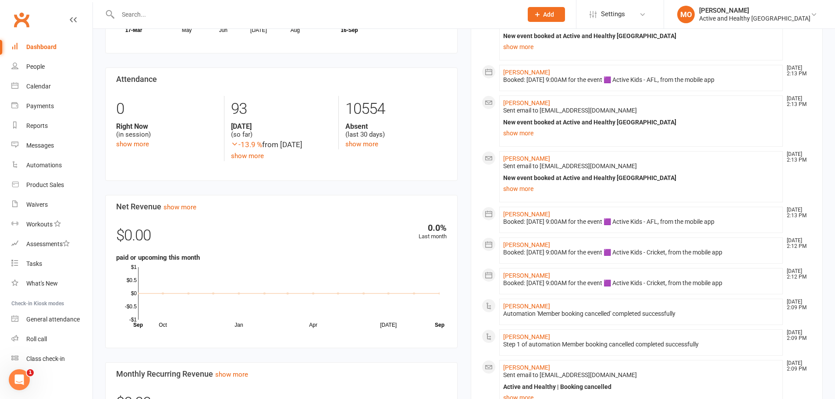
scroll to position [381, 0]
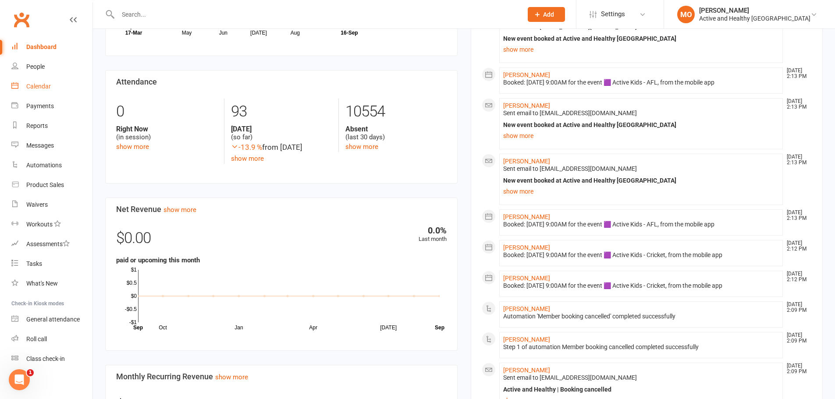
click at [37, 86] on div "Calendar" at bounding box center [38, 86] width 25 height 7
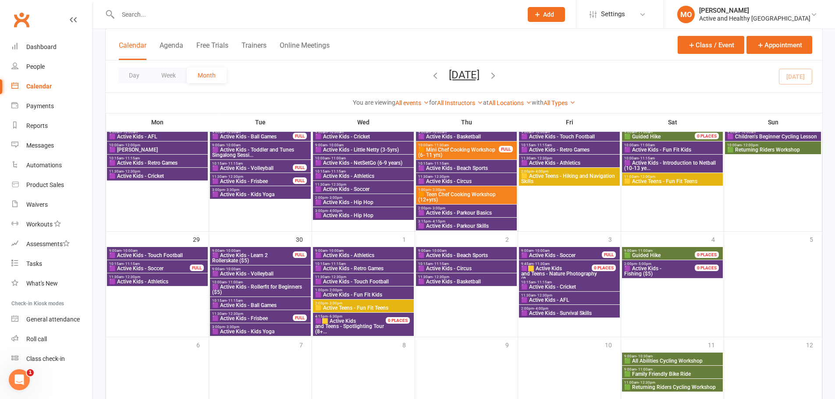
scroll to position [749, 0]
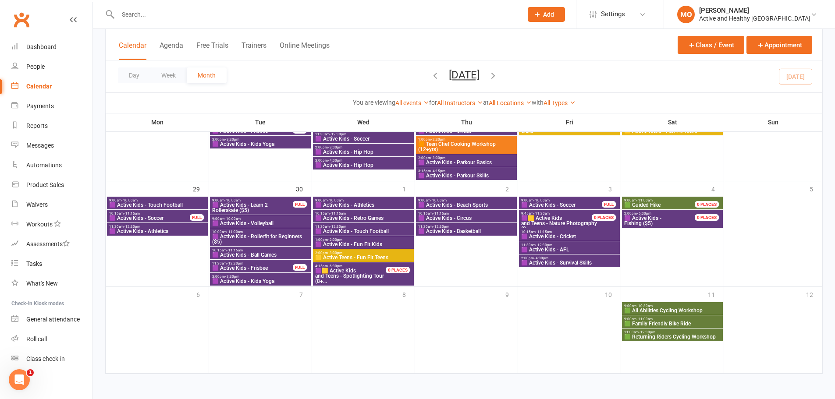
click at [356, 254] on span "2:00pm - 3:00pm" at bounding box center [363, 253] width 97 height 4
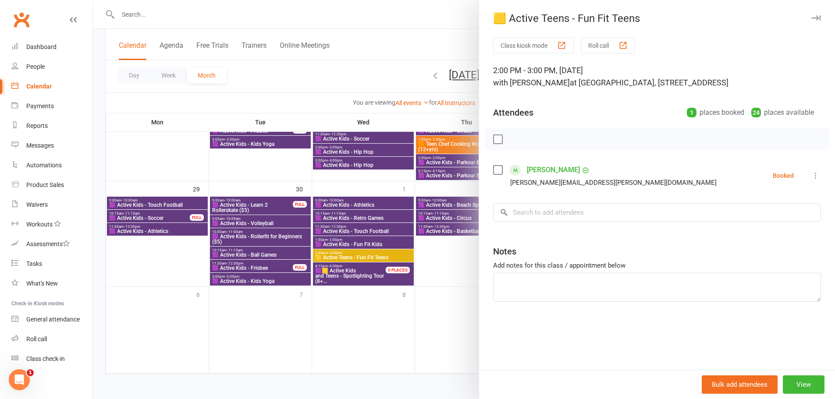
click at [319, 322] on div at bounding box center [464, 199] width 742 height 399
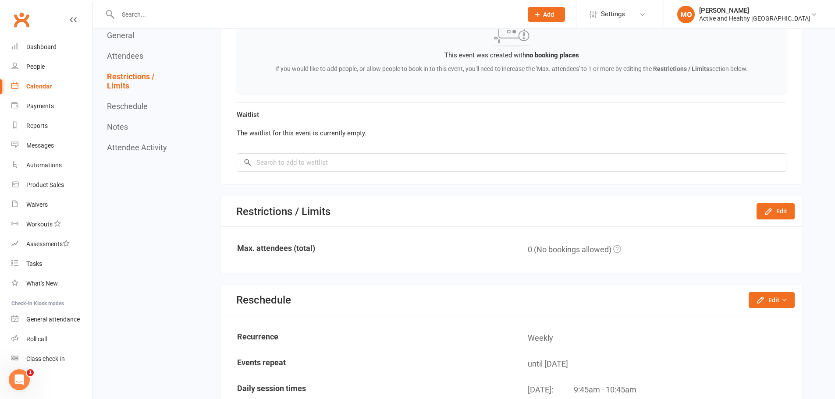
click at [174, 235] on nav "General Attendees Restrictions / Limits Reschedule Notes Attendee Activity" at bounding box center [142, 108] width 71 height 1303
click at [52, 44] on div "Dashboard" at bounding box center [41, 46] width 30 height 7
